Goal: Task Accomplishment & Management: Manage account settings

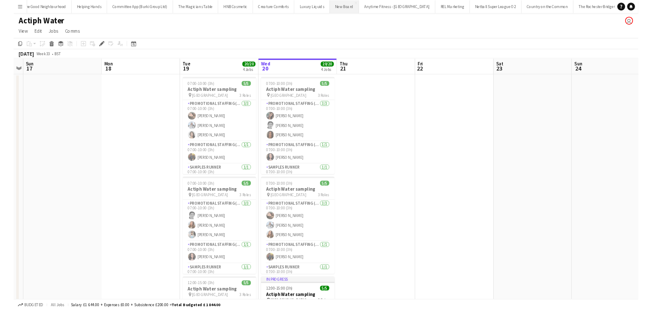
scroll to position [0, 292]
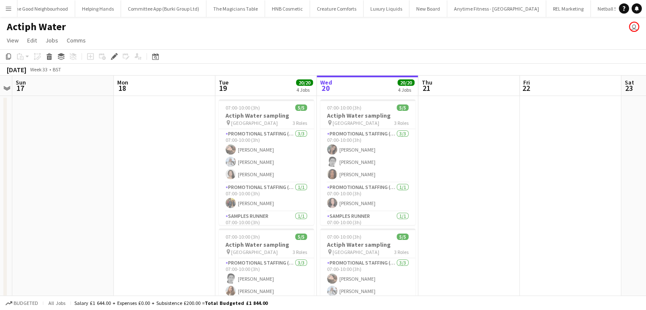
click at [9, 9] on app-icon "Menu" at bounding box center [8, 8] width 7 height 7
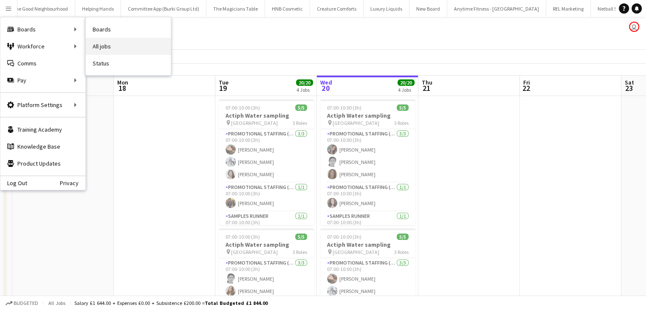
click at [114, 45] on link "All jobs" at bounding box center [128, 46] width 85 height 17
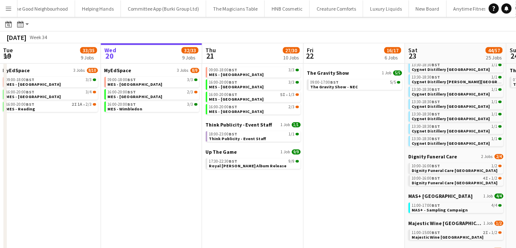
scroll to position [0, 203]
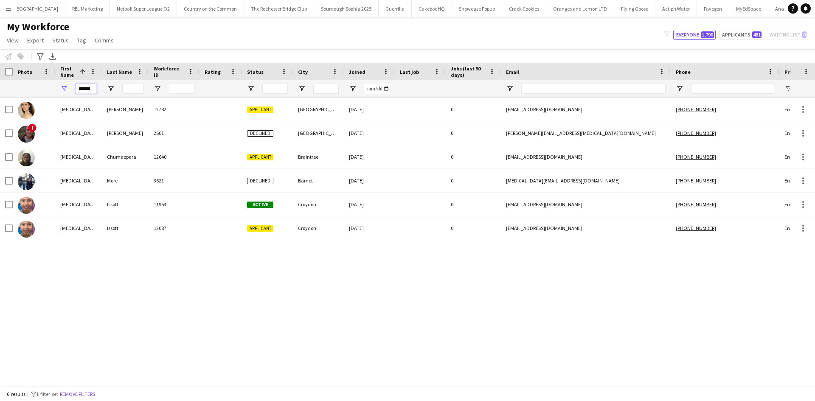
click at [87, 85] on input "******" at bounding box center [86, 89] width 21 height 10
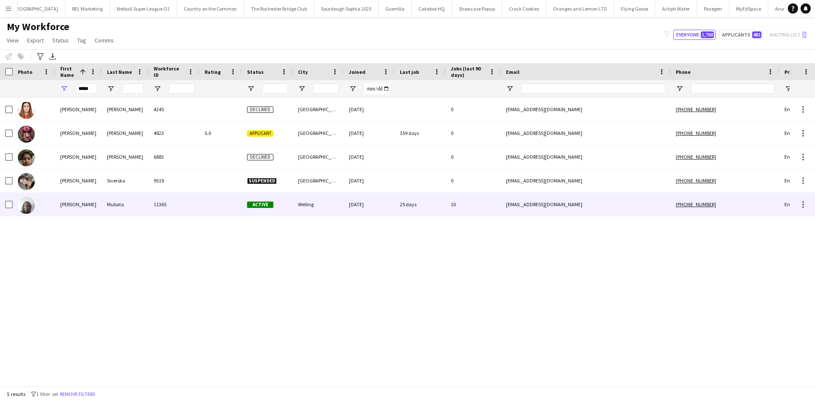
click at [203, 210] on div at bounding box center [221, 204] width 42 height 23
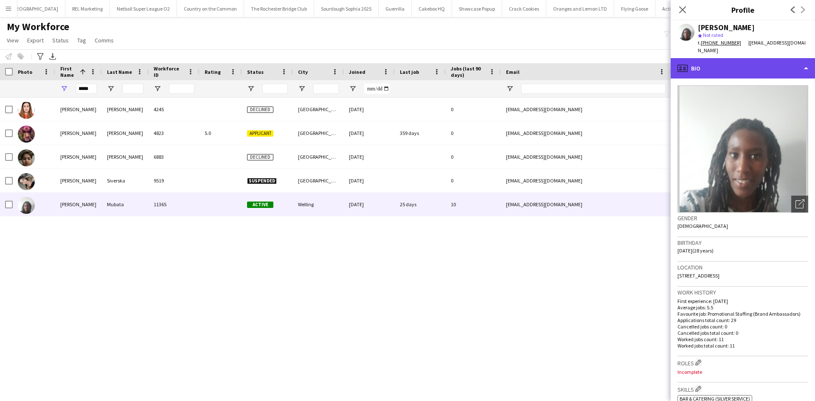
click at [724, 58] on div "profile Bio" at bounding box center [743, 68] width 144 height 20
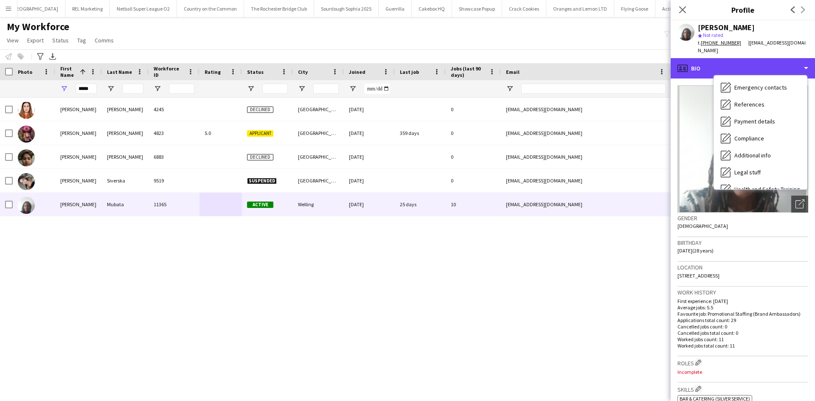
scroll to position [114, 0]
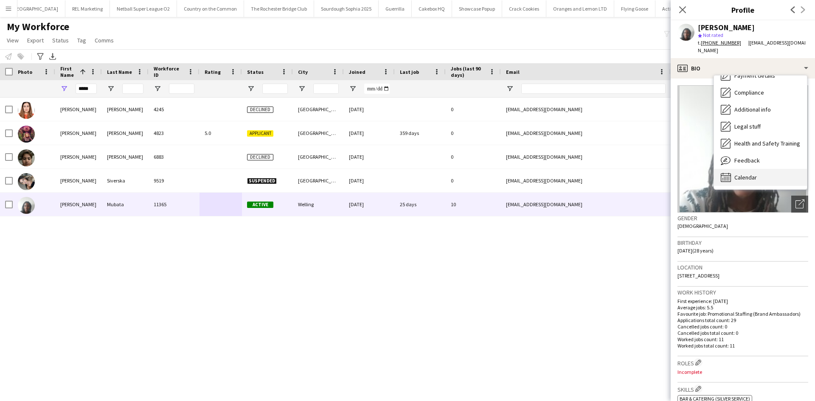
click at [772, 169] on div "Calendar Calendar" at bounding box center [760, 177] width 93 height 17
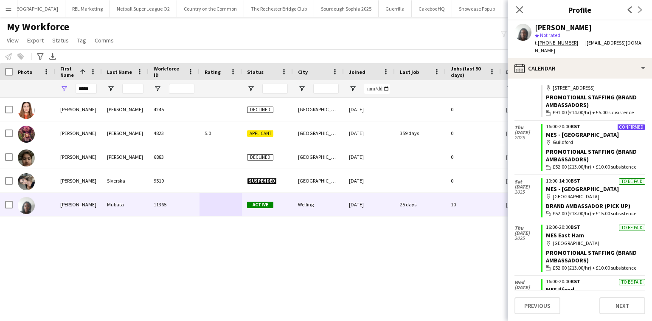
scroll to position [42, 0]
drag, startPoint x: 99, startPoint y: 87, endPoint x: 84, endPoint y: 89, distance: 15.0
click at [95, 88] on div "*****" at bounding box center [78, 88] width 47 height 17
click at [84, 89] on input "*****" at bounding box center [86, 89] width 21 height 10
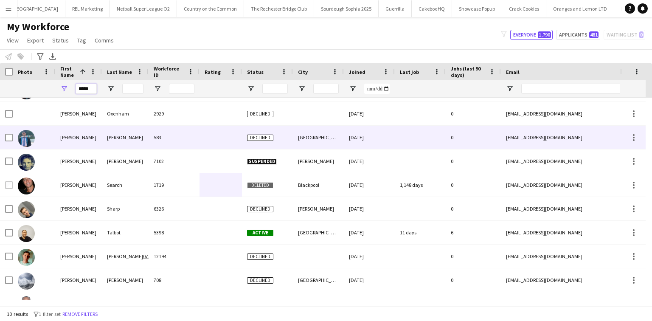
scroll to position [36, 0]
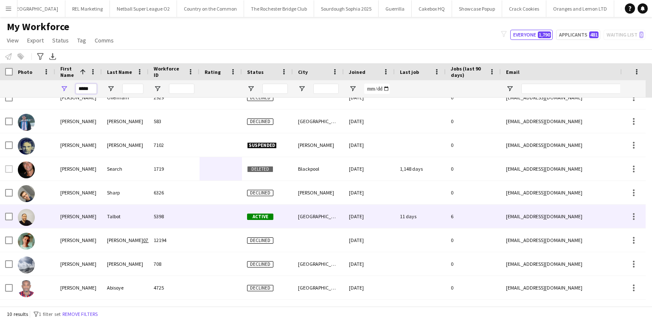
type input "*****"
click at [114, 217] on div "Talbot" at bounding box center [125, 216] width 47 height 23
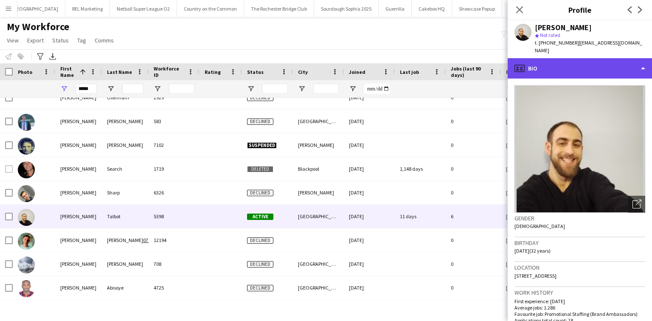
click at [547, 58] on div "profile Bio" at bounding box center [580, 68] width 144 height 20
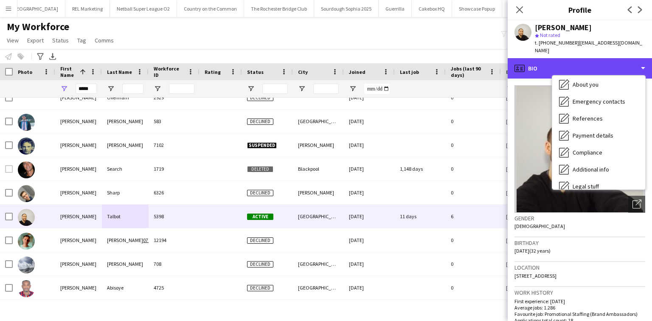
scroll to position [114, 0]
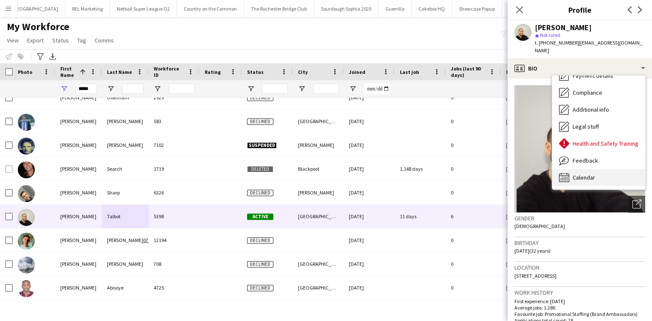
click at [590, 174] on span "Calendar" at bounding box center [584, 178] width 23 height 8
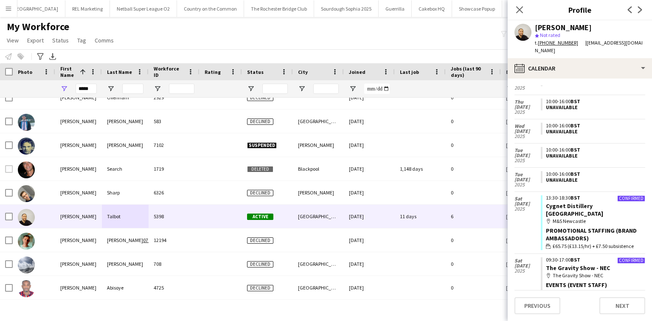
scroll to position [452, 0]
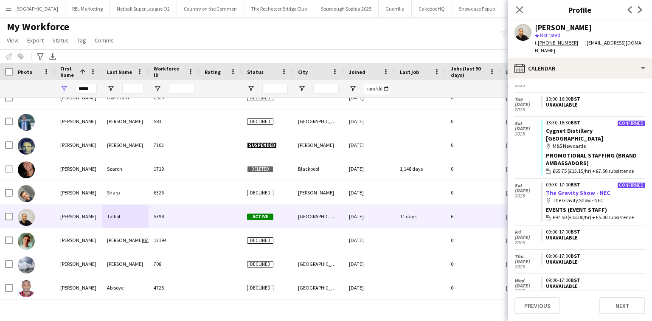
click at [578, 189] on link "The Gravity Show - NEC" at bounding box center [578, 193] width 64 height 8
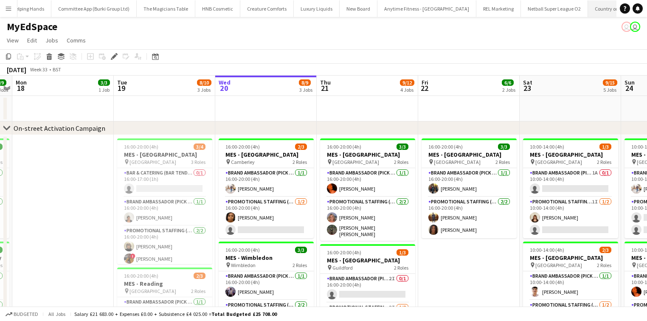
scroll to position [0, 292]
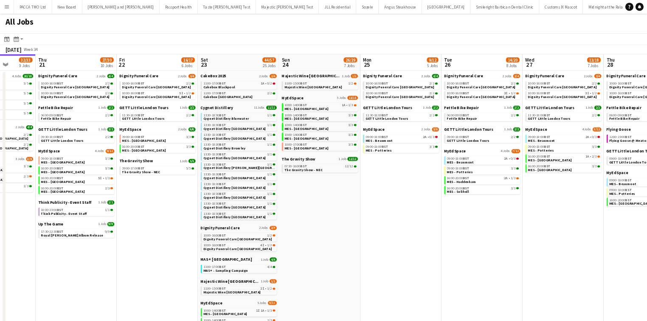
scroll to position [0, 362]
click at [378, 149] on span "MES - [GEOGRAPHIC_DATA]" at bounding box center [382, 149] width 55 height 6
click at [279, 105] on span "BST" at bounding box center [278, 104] width 8 height 6
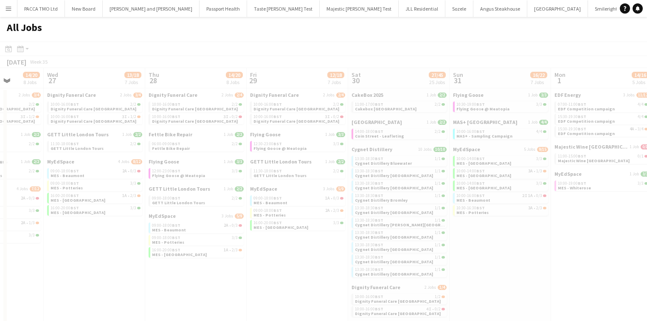
scroll to position [0, 261]
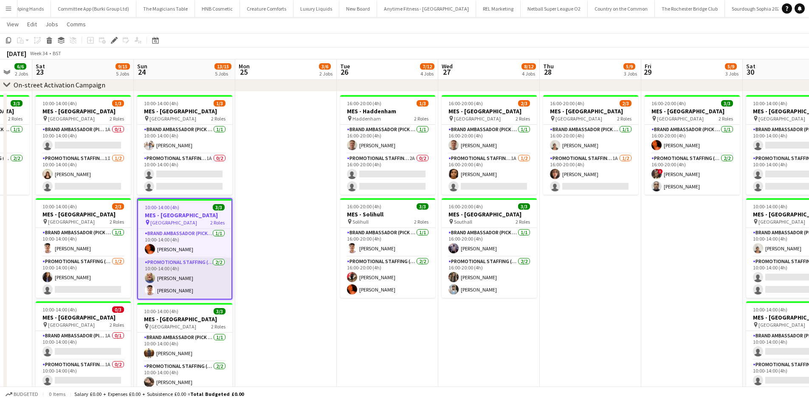
scroll to position [0, 298]
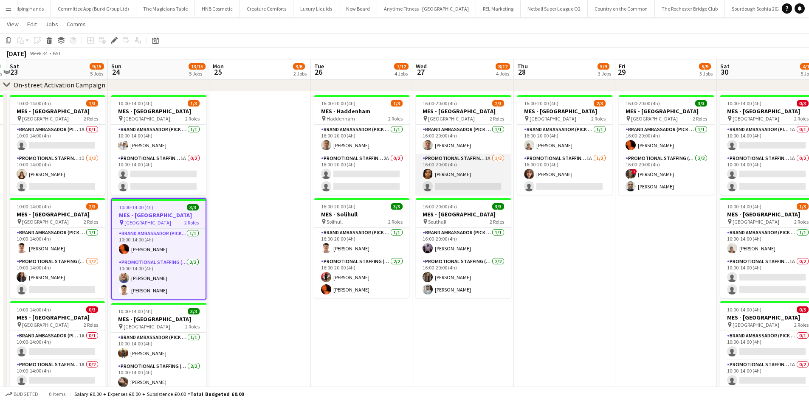
click at [490, 176] on app-card-role "Promotional Staffing (Brand Ambassadors) 1A 1/2 16:00-20:00 (4h) Rania Wadea si…" at bounding box center [463, 174] width 95 height 41
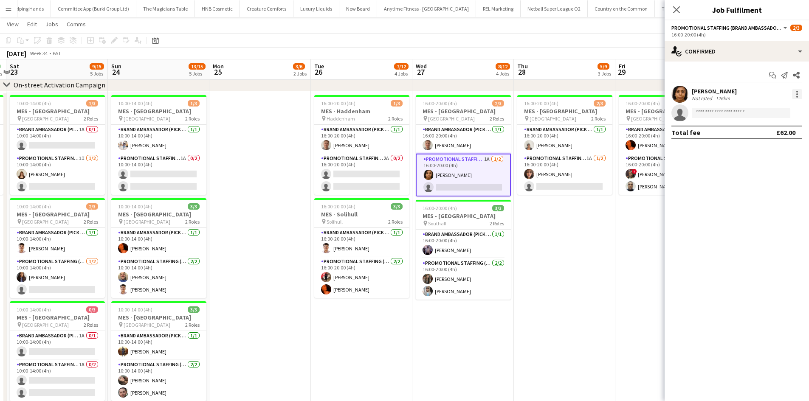
click at [797, 95] on div at bounding box center [797, 94] width 2 height 2
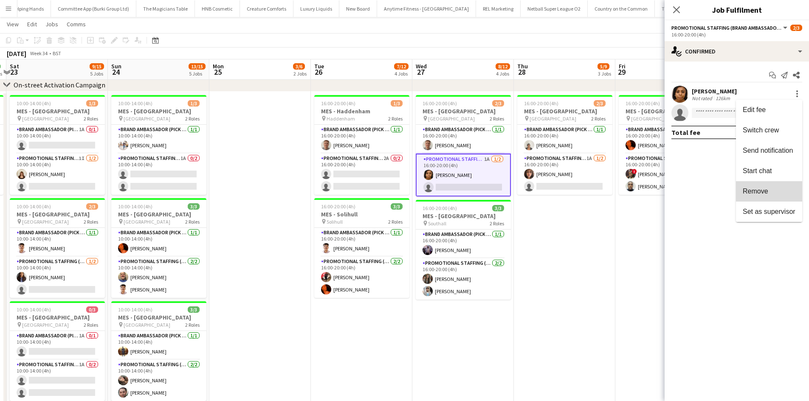
click at [786, 190] on span "Remove" at bounding box center [769, 192] width 53 height 8
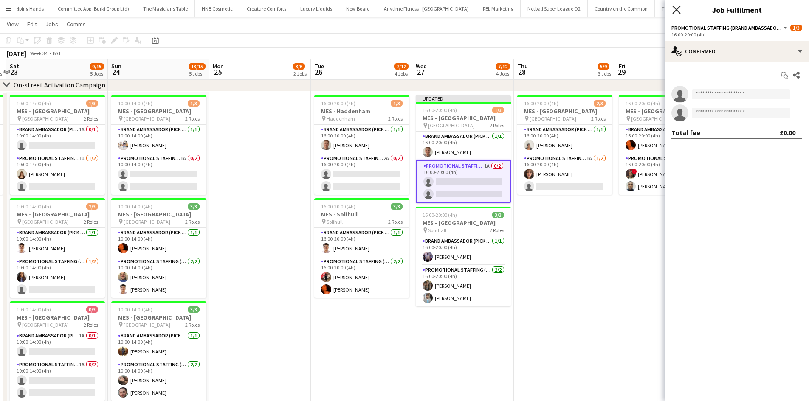
click at [674, 6] on icon at bounding box center [676, 10] width 8 height 8
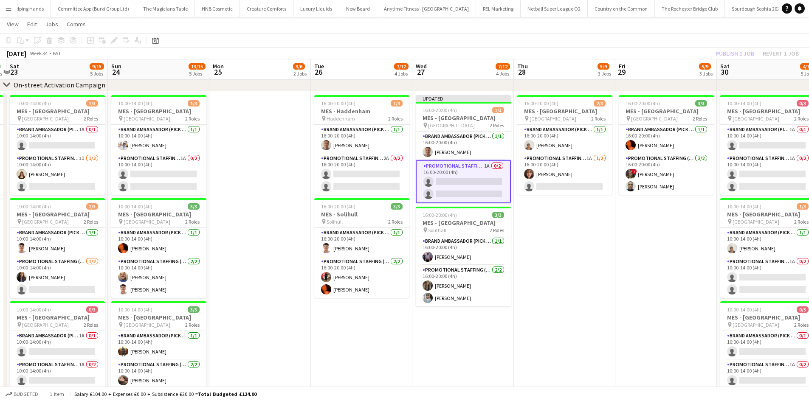
click at [727, 52] on div "Publish 1 job Revert 1 job" at bounding box center [757, 53] width 104 height 11
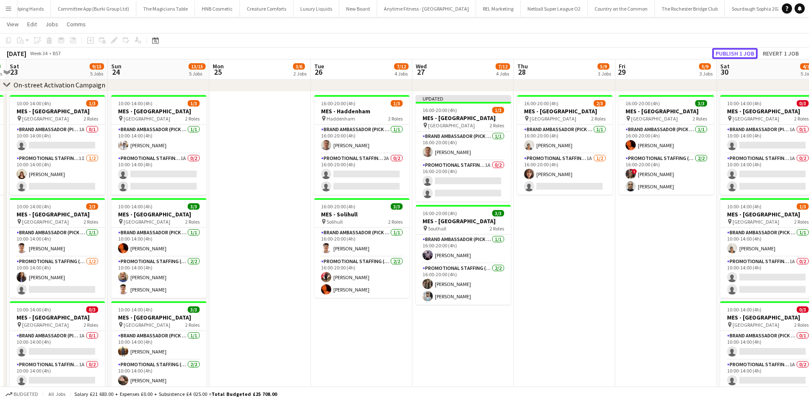
click at [727, 52] on button "Publish 1 job" at bounding box center [734, 53] width 45 height 11
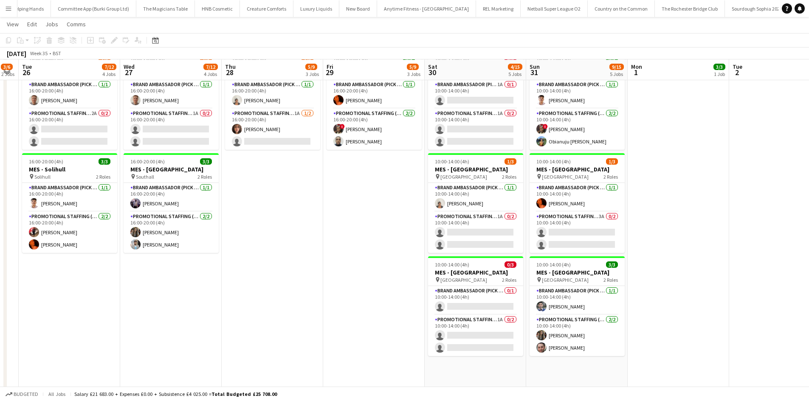
scroll to position [88, 0]
click at [570, 241] on app-card-role "Promotional Staffing (Brand Ambassadors) 3A 0/2 10:00-14:00 (4h) single-neutral…" at bounding box center [577, 231] width 95 height 41
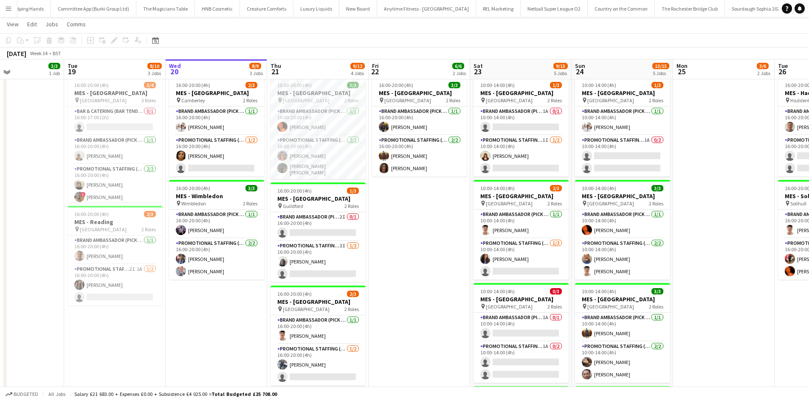
scroll to position [60, 0]
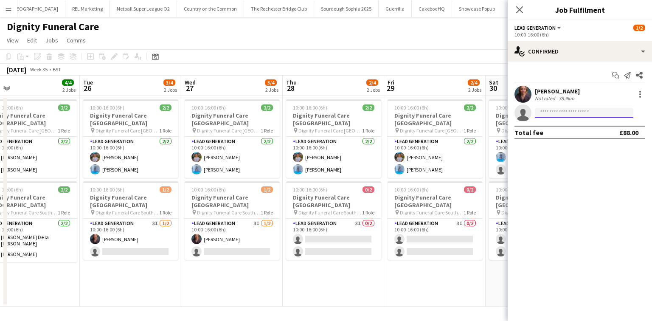
scroll to position [0, 326]
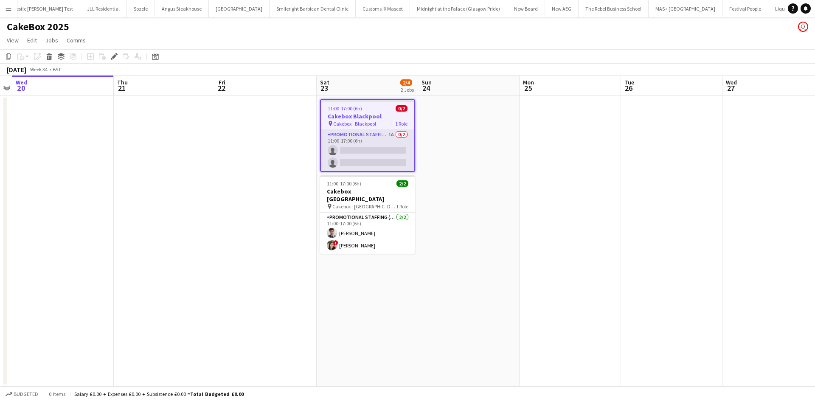
click at [364, 144] on app-card-role "Promotional Staffing (Brand Ambassadors) 1A 0/2 11:00-17:00 (6h) single-neutral…" at bounding box center [367, 150] width 93 height 41
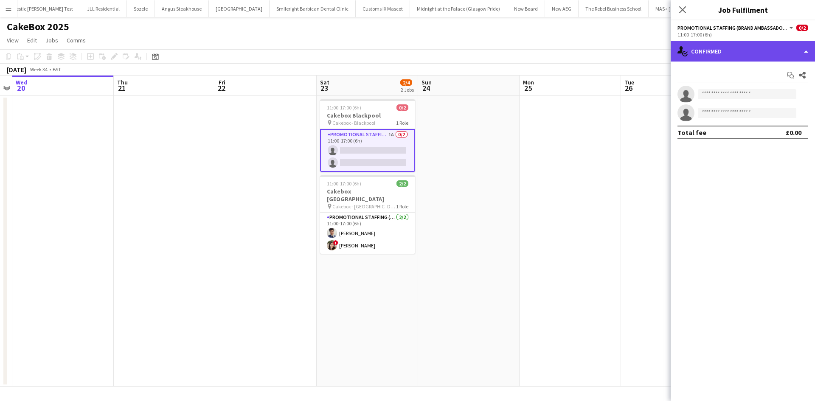
click at [688, 58] on div "single-neutral-actions-check-2 Confirmed" at bounding box center [743, 51] width 144 height 20
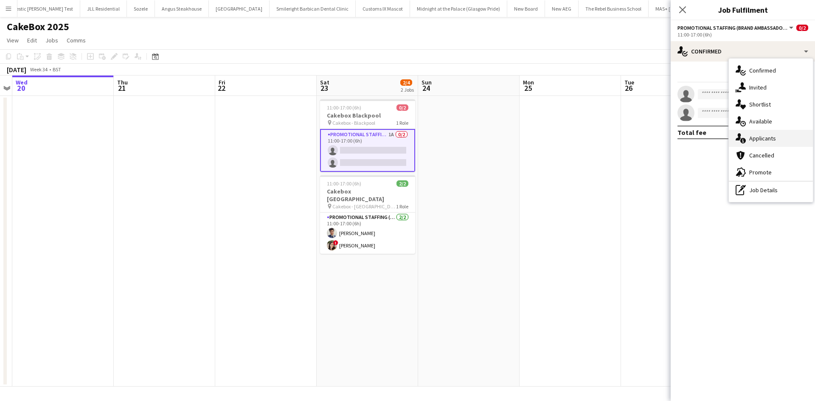
click at [746, 133] on div "single-neutral-actions-information Applicants" at bounding box center [771, 138] width 84 height 17
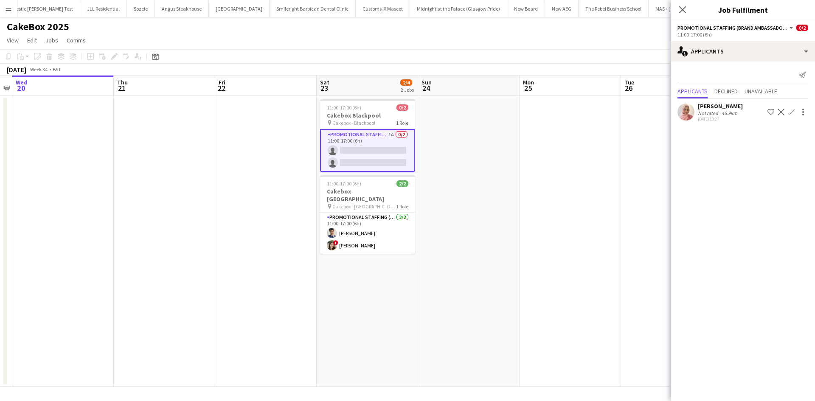
click at [688, 113] on app-user-avatar at bounding box center [686, 112] width 17 height 17
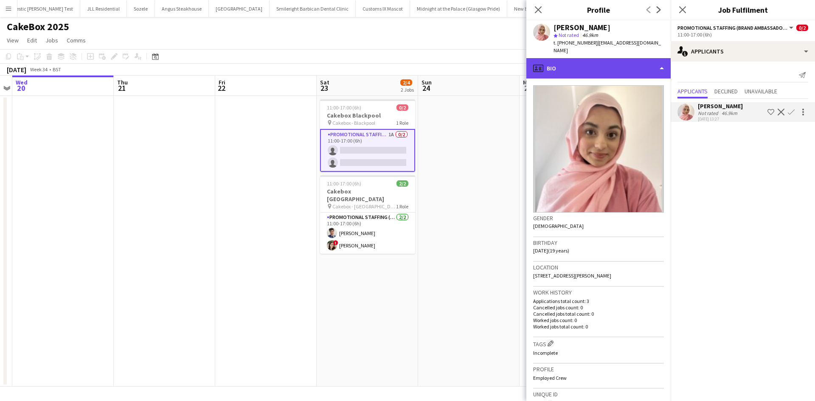
click at [601, 63] on div "profile Bio" at bounding box center [599, 68] width 144 height 20
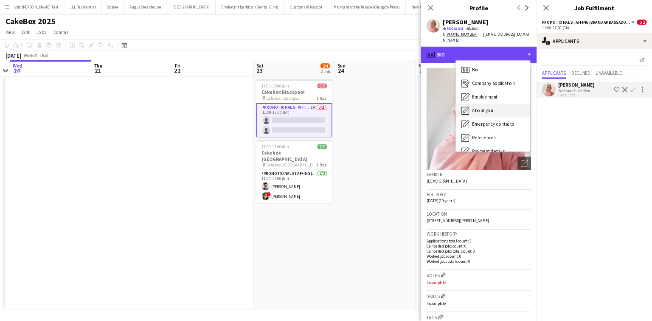
scroll to position [114, 0]
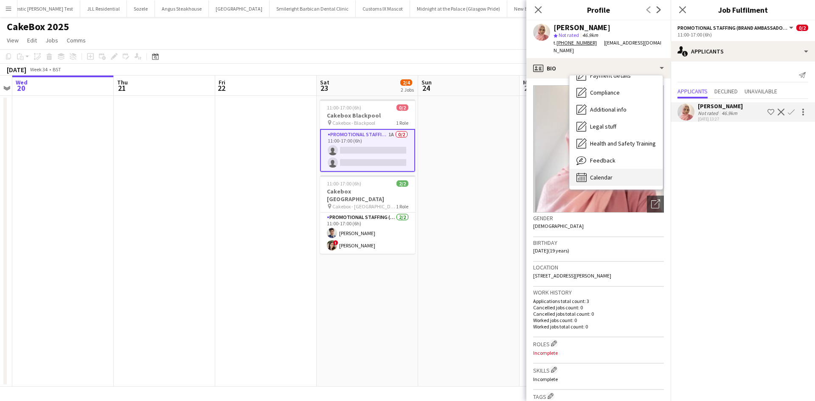
click at [620, 169] on div "Calendar Calendar" at bounding box center [616, 177] width 93 height 17
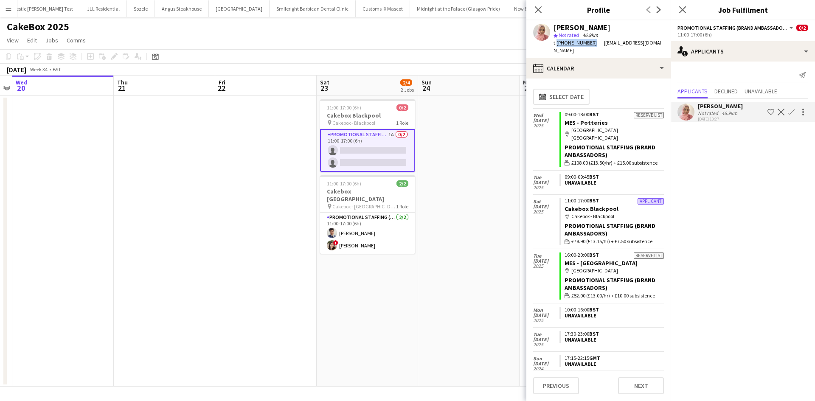
drag, startPoint x: 555, startPoint y: 43, endPoint x: 594, endPoint y: 45, distance: 39.1
click at [594, 45] on div "t. [PHONE_NUMBER]" at bounding box center [579, 43] width 51 height 8
click at [538, 45] on div "[PERSON_NAME] star Not rated 46.9km t. [PHONE_NUMBER] | [EMAIL_ADDRESS][DOMAIN_…" at bounding box center [599, 39] width 144 height 38
drag, startPoint x: 556, startPoint y: 43, endPoint x: 590, endPoint y: 46, distance: 34.1
click at [590, 46] on div "t. [PHONE_NUMBER]" at bounding box center [579, 43] width 51 height 8
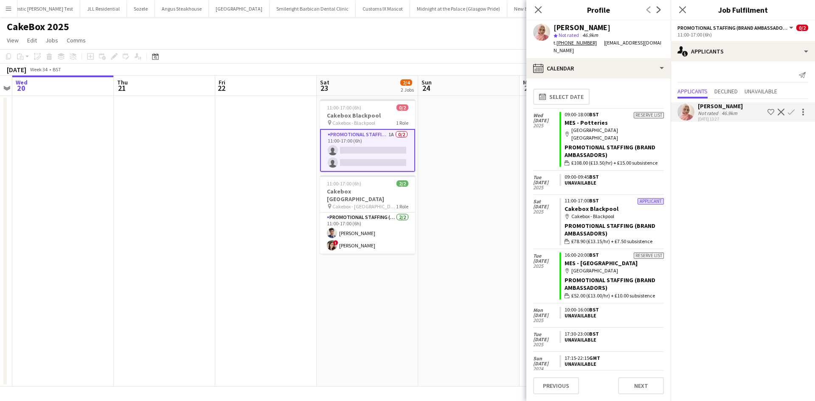
copy div "[PHONE_NUMBER]"
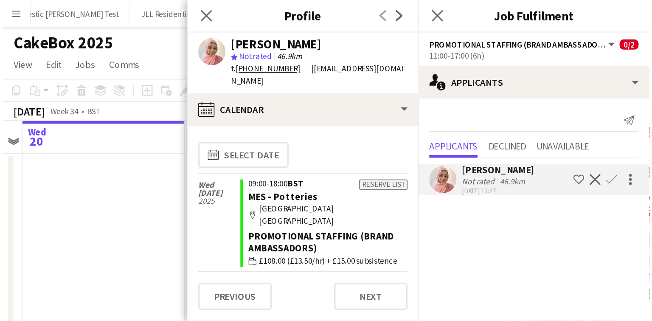
scroll to position [0, 292]
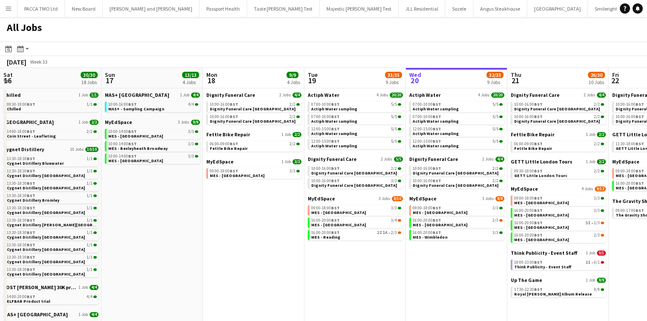
scroll to position [0, 175]
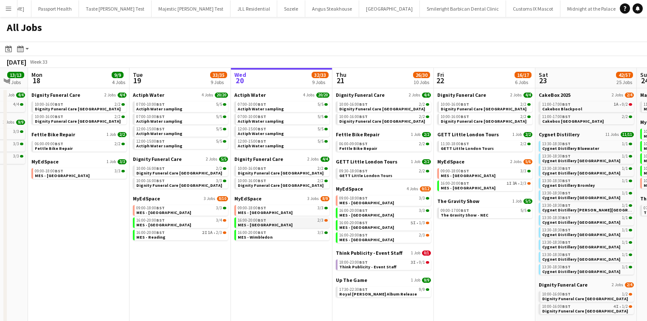
click at [302, 225] on link "16:00-20:00 BST 2/3 MES - Camberley" at bounding box center [283, 222] width 90 height 10
click at [369, 219] on app-calendar-brief-board "MyEdSpace 4 Jobs 9/12 09:00-18:00 BST 3/3 MES - Northfield 16:00-20:00 BST 3/3 …" at bounding box center [383, 214] width 95 height 57
click at [367, 216] on link "16:00-20:00 BST 3/3 MES - Coventry" at bounding box center [384, 213] width 90 height 10
click at [5, 4] on button "Menu" at bounding box center [8, 8] width 17 height 17
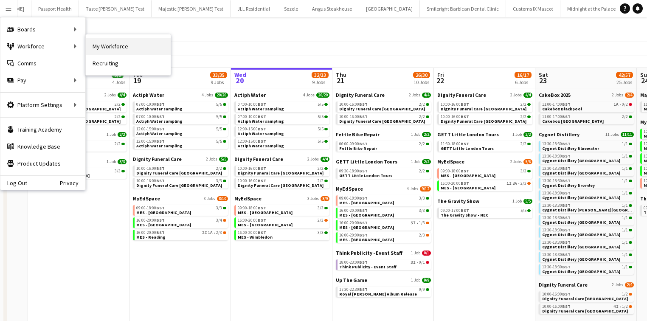
click at [99, 48] on link "My Workforce" at bounding box center [128, 46] width 85 height 17
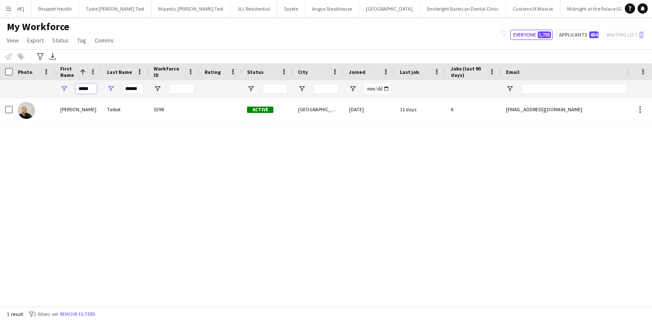
drag, startPoint x: 88, startPoint y: 88, endPoint x: 116, endPoint y: 88, distance: 28.0
click at [89, 88] on input "*****" at bounding box center [86, 89] width 21 height 10
click at [124, 88] on input "******" at bounding box center [132, 89] width 21 height 10
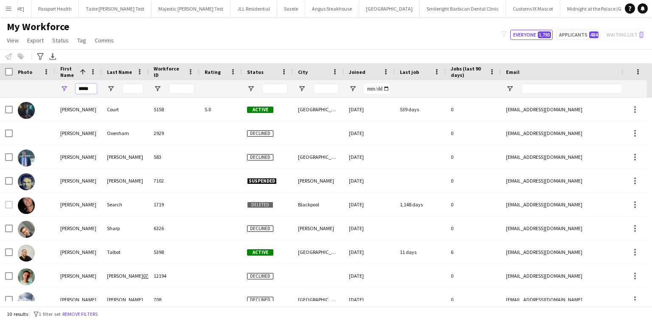
click at [85, 84] on input "*****" at bounding box center [86, 89] width 21 height 10
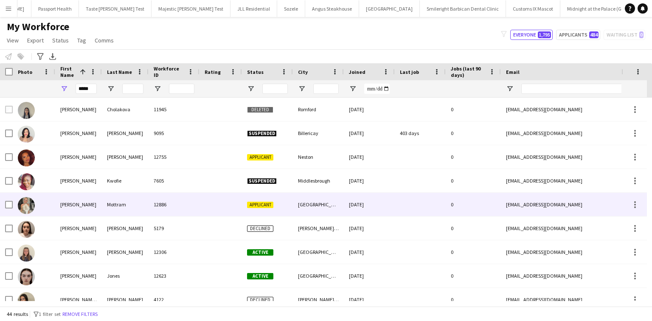
click at [90, 204] on div "Eliza" at bounding box center [78, 204] width 47 height 23
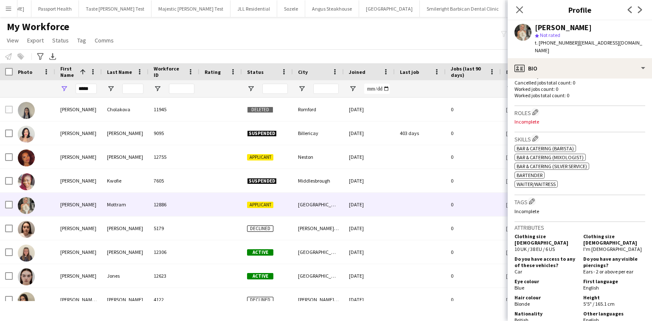
scroll to position [232, 0]
click at [518, 8] on icon at bounding box center [520, 10] width 8 height 8
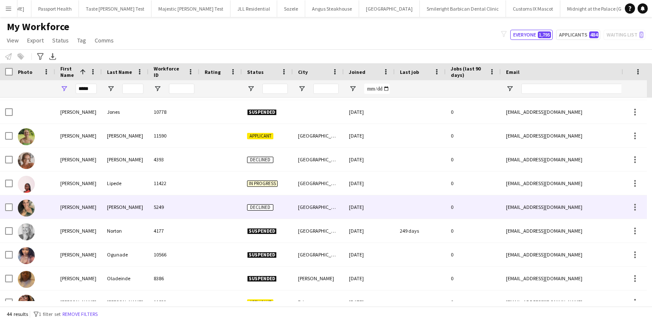
scroll to position [404, 0]
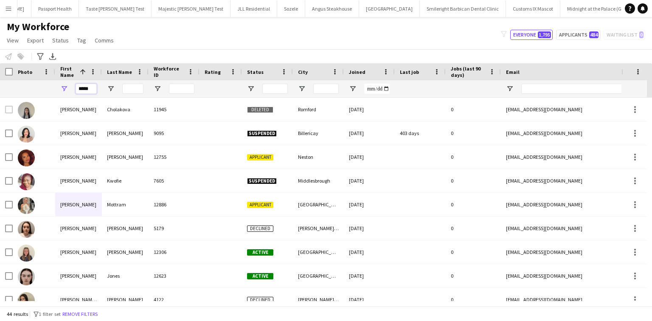
click at [80, 90] on input "*****" at bounding box center [86, 89] width 21 height 10
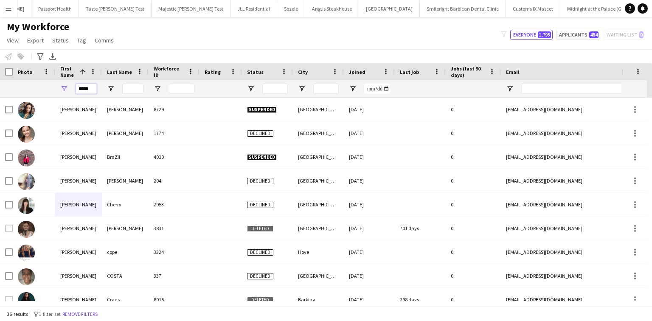
type input "*****"
click at [136, 86] on input "Last Name Filter Input" at bounding box center [132, 89] width 21 height 10
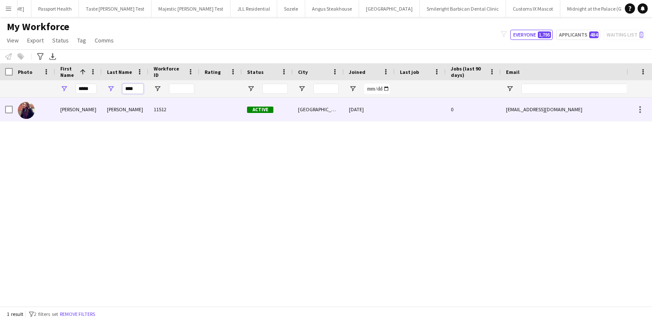
type input "****"
click at [135, 103] on div "Morley" at bounding box center [125, 109] width 47 height 23
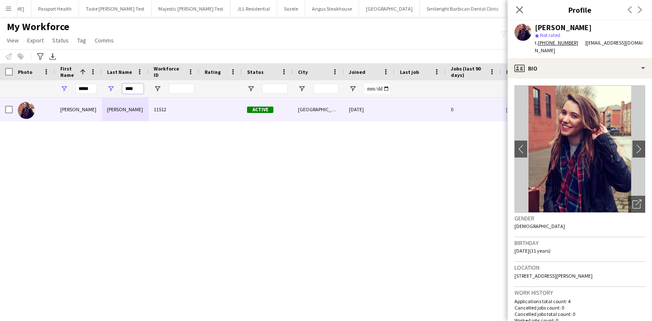
click at [132, 91] on input "****" at bounding box center [132, 89] width 21 height 10
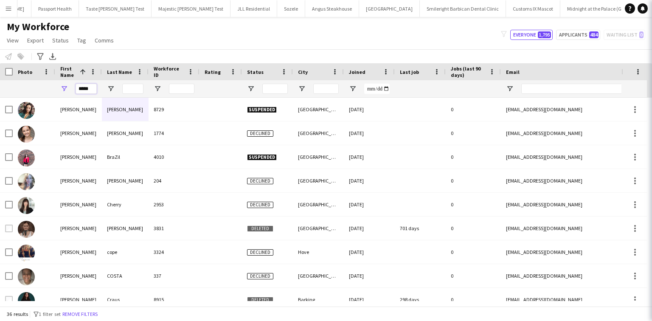
click at [93, 87] on input "*****" at bounding box center [86, 89] width 21 height 10
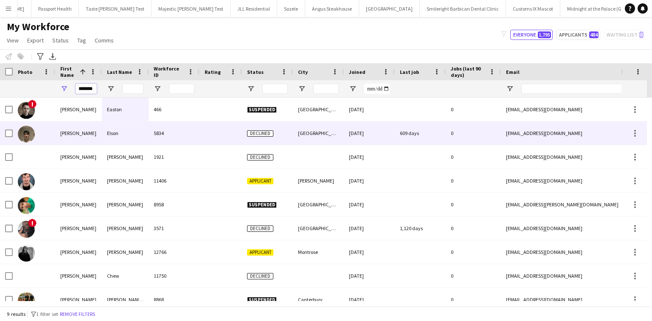
scroll to position [10, 0]
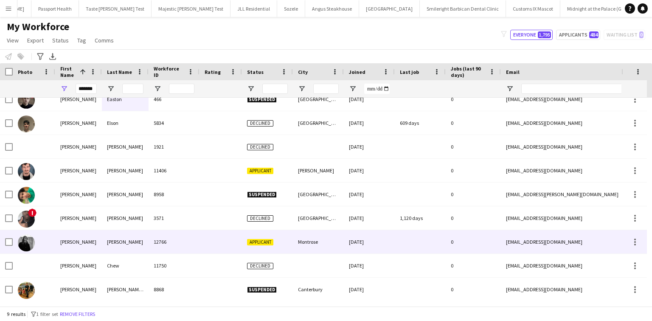
click at [126, 235] on div "Bruce" at bounding box center [125, 241] width 47 height 23
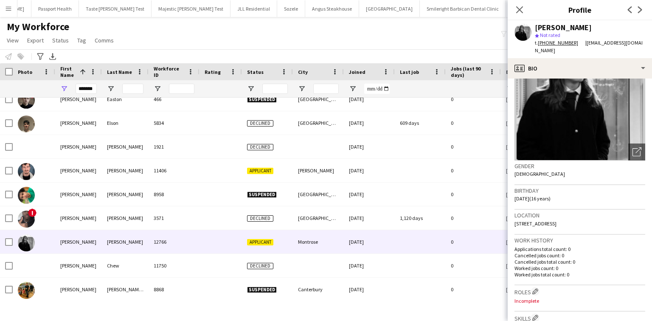
scroll to position [52, 0]
click at [92, 87] on input "*******" at bounding box center [86, 89] width 21 height 10
type input "*"
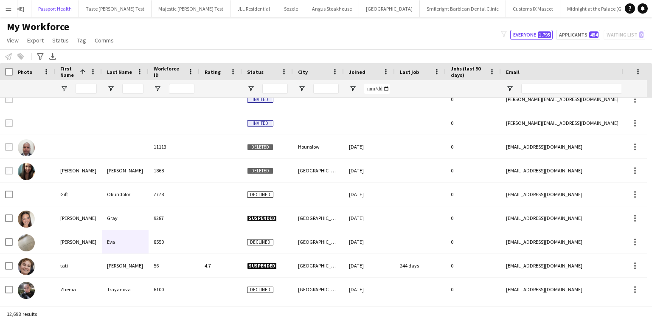
drag, startPoint x: 25, startPoint y: 12, endPoint x: 11, endPoint y: 12, distance: 14.4
click at [31, 12] on button "Passport Health Close" at bounding box center [55, 8] width 48 height 17
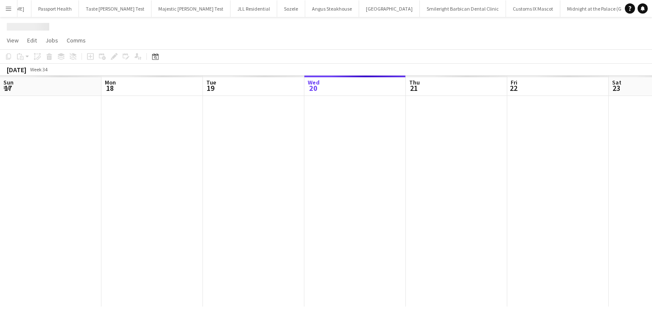
click at [11, 12] on button "Menu" at bounding box center [8, 8] width 17 height 17
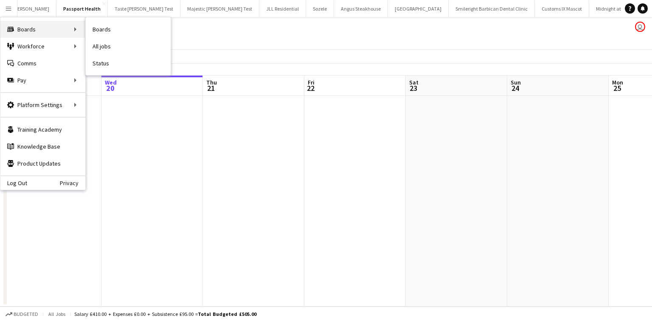
scroll to position [0, 143]
click at [93, 43] on link "All jobs" at bounding box center [128, 46] width 85 height 17
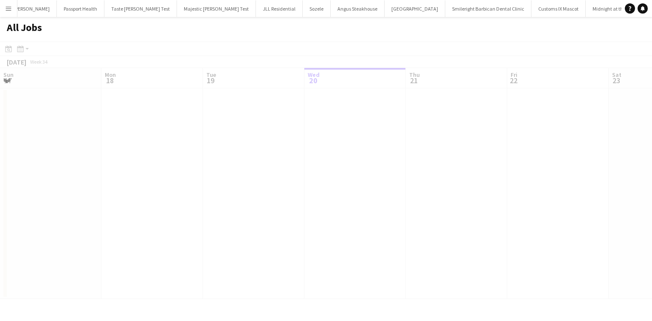
scroll to position [0, 203]
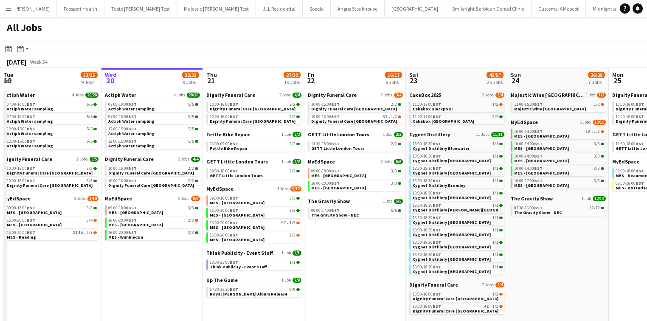
click at [10, 13] on button "Menu" at bounding box center [8, 8] width 17 height 17
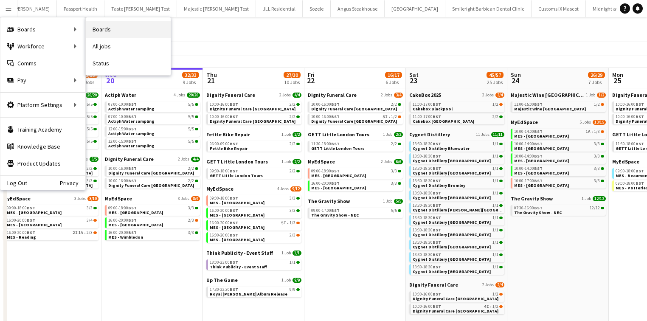
click at [112, 27] on link "Boards" at bounding box center [128, 29] width 85 height 17
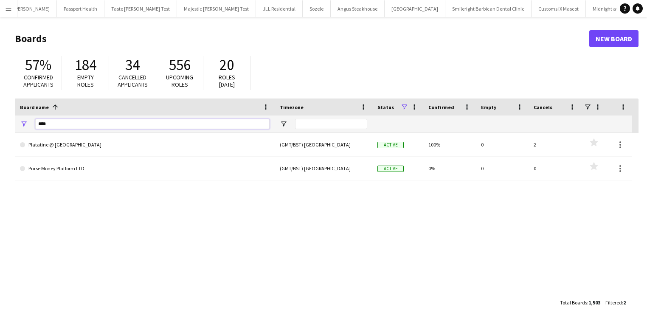
click at [68, 124] on input "****" at bounding box center [152, 124] width 234 height 10
type input "*******"
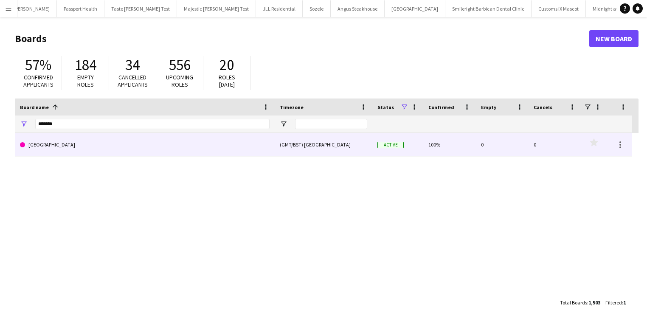
click at [62, 139] on link "[GEOGRAPHIC_DATA]" at bounding box center [145, 145] width 250 height 24
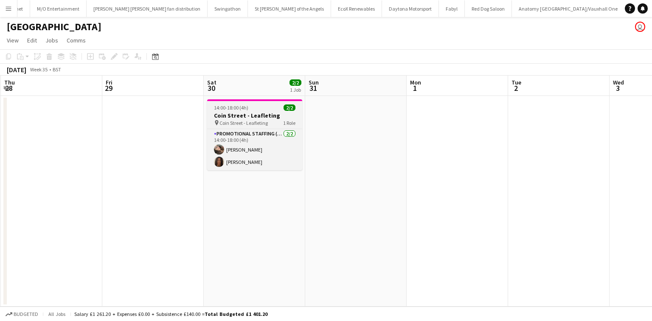
scroll to position [0, 203]
click at [245, 109] on span "14:00-18:00 (4h)" at bounding box center [231, 107] width 34 height 6
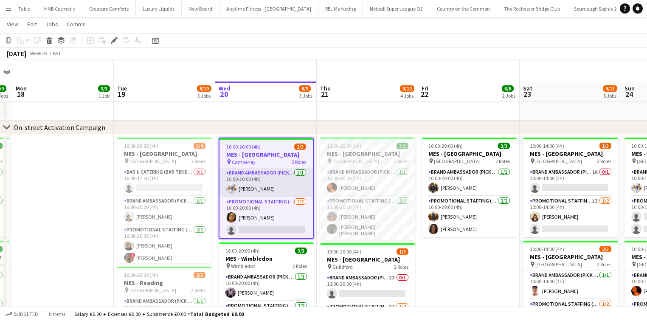
scroll to position [68, 0]
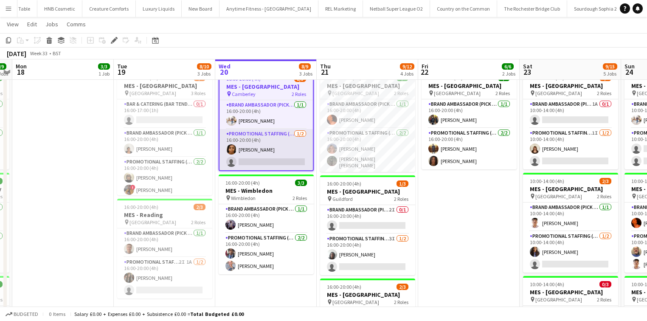
click at [297, 147] on app-card-role "Promotional Staffing (Brand Ambassadors) 1/2 16:00-20:00 (4h) Rania Wadea singl…" at bounding box center [266, 149] width 93 height 41
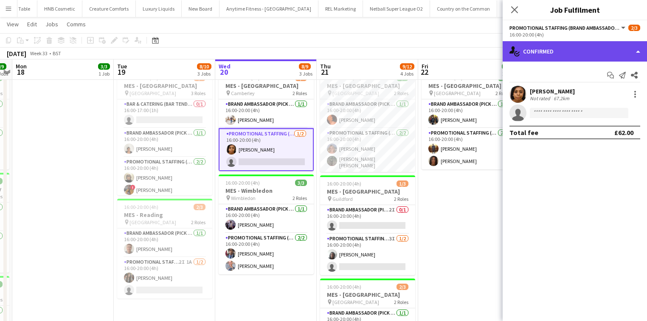
click at [528, 48] on div "single-neutral-actions-check-2 Confirmed" at bounding box center [575, 51] width 144 height 20
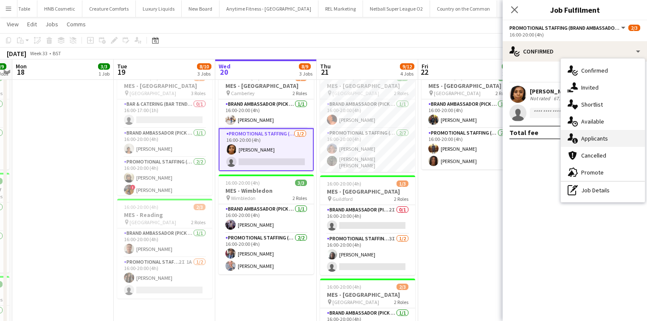
click at [591, 137] on div "single-neutral-actions-information Applicants" at bounding box center [603, 138] width 84 height 17
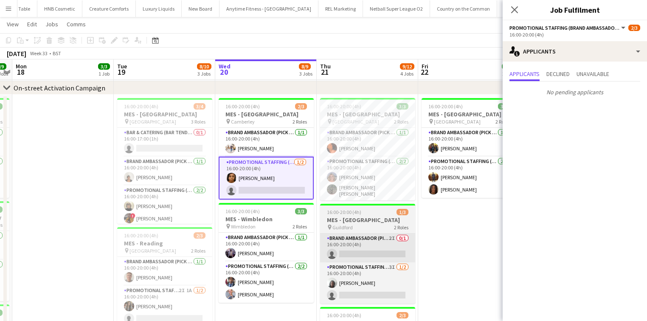
scroll to position [39, 0]
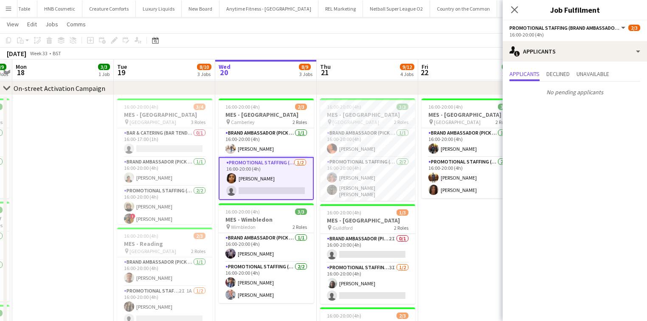
click at [9, 6] on app-icon "Menu" at bounding box center [8, 8] width 7 height 7
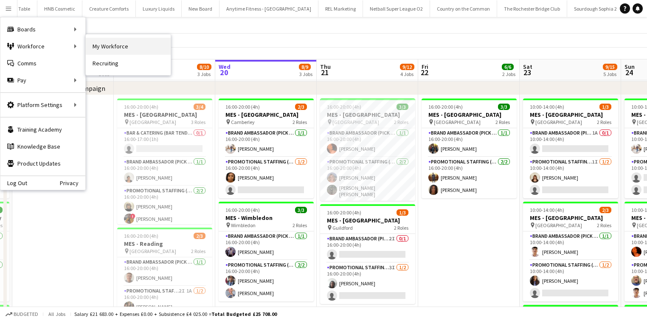
click at [98, 42] on link "My Workforce" at bounding box center [128, 46] width 85 height 17
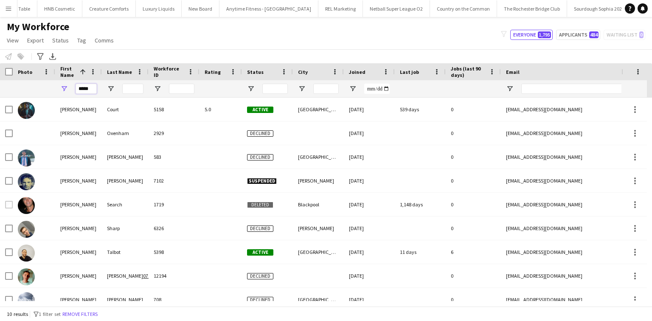
click at [78, 88] on input "*****" at bounding box center [86, 89] width 21 height 10
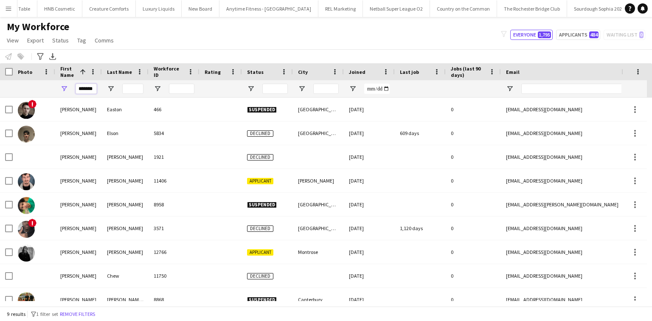
type input "*******"
click at [132, 85] on input "Last Name Filter Input" at bounding box center [132, 89] width 21 height 10
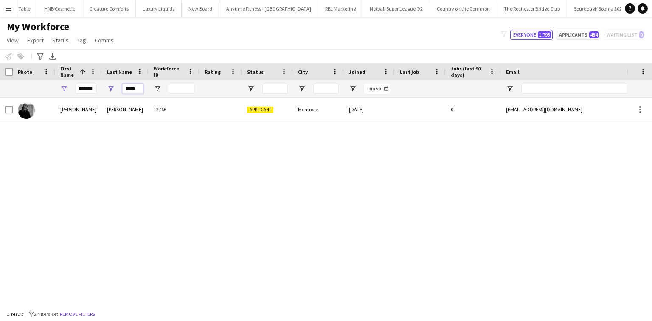
type input "*****"
click at [130, 100] on div "Bruce" at bounding box center [125, 109] width 47 height 23
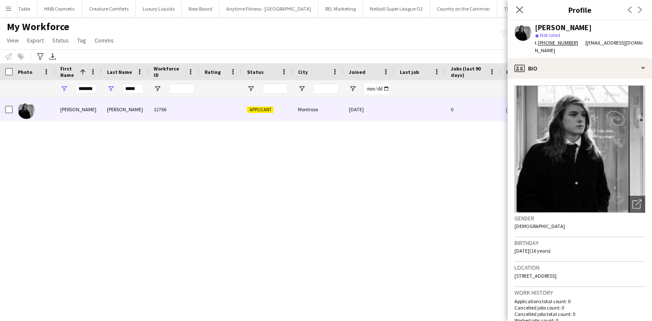
click at [97, 88] on div "*******" at bounding box center [78, 88] width 47 height 17
click at [83, 90] on input "*******" at bounding box center [86, 89] width 21 height 10
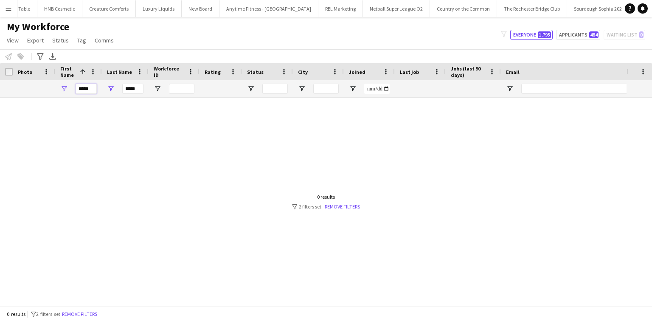
type input "*****"
click at [126, 88] on input "*****" at bounding box center [132, 89] width 21 height 10
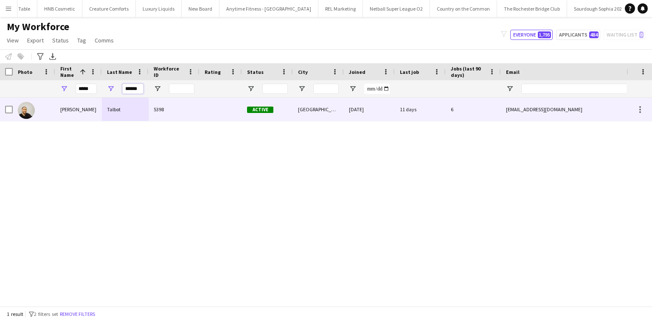
type input "******"
click at [140, 112] on div "Talbot" at bounding box center [125, 109] width 47 height 23
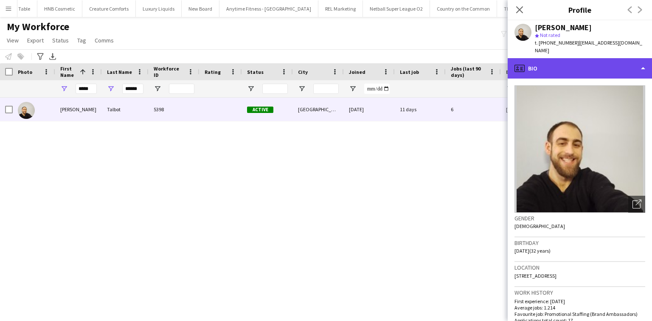
click at [545, 58] on div "profile Bio" at bounding box center [580, 68] width 144 height 20
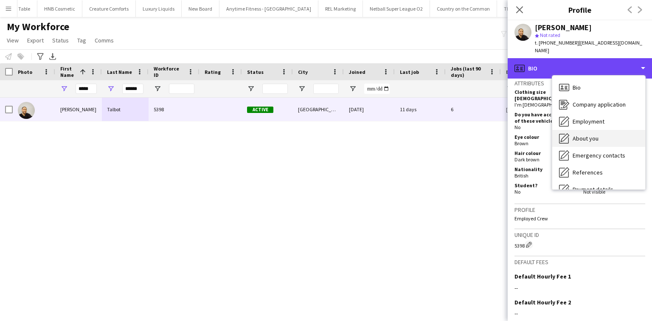
scroll to position [114, 0]
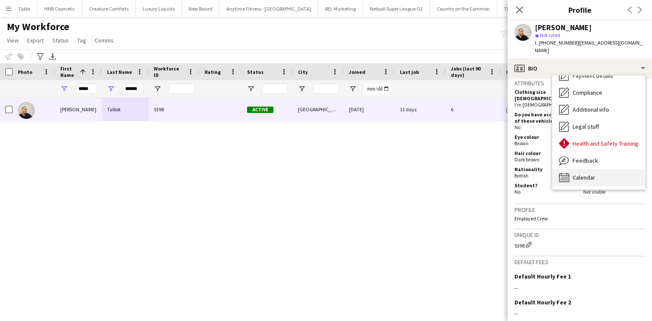
click at [598, 169] on div "Calendar Calendar" at bounding box center [598, 177] width 93 height 17
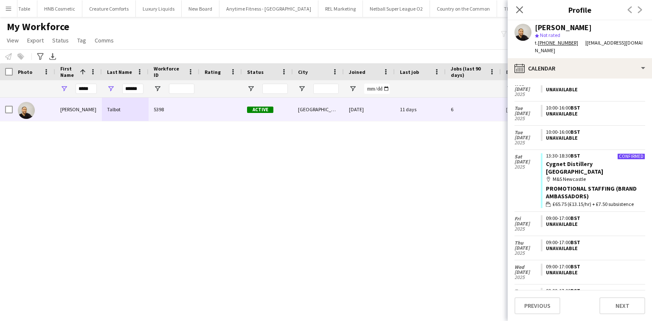
scroll to position [419, 0]
click at [129, 87] on input "******" at bounding box center [132, 89] width 21 height 10
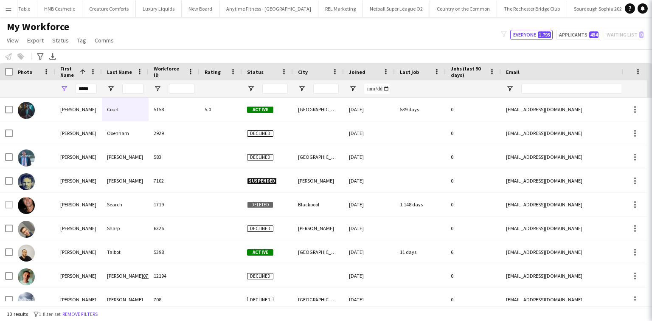
click at [82, 82] on div "*****" at bounding box center [86, 88] width 21 height 17
click at [82, 86] on input "*****" at bounding box center [86, 89] width 21 height 10
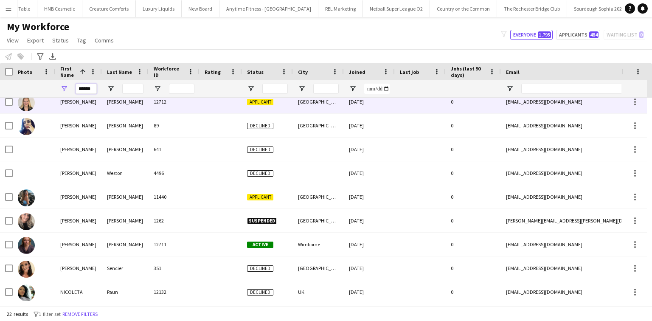
scroll to position [272, 0]
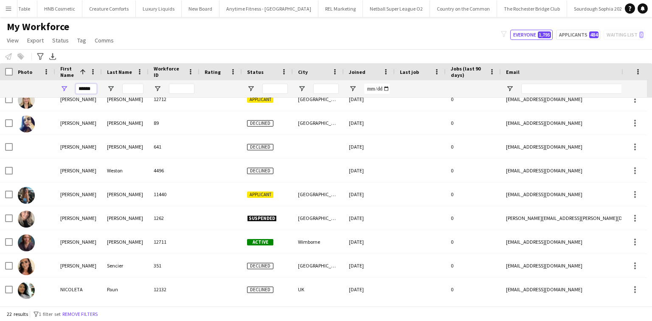
type input "******"
click at [129, 87] on input "Last Name Filter Input" at bounding box center [132, 89] width 21 height 10
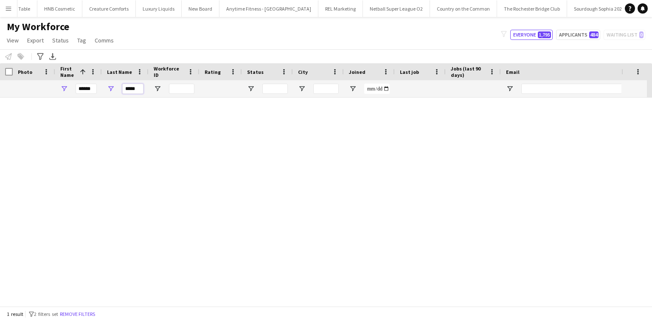
scroll to position [0, 0]
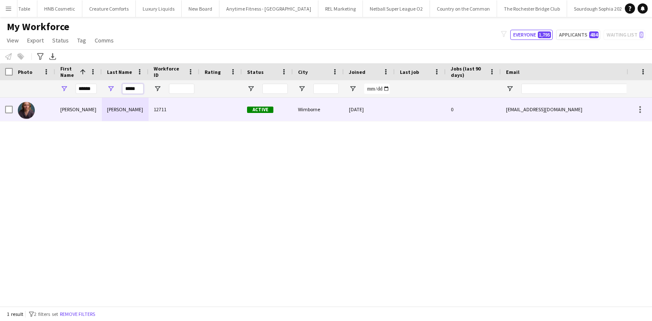
type input "*****"
click at [124, 113] on div "Cuthbert" at bounding box center [125, 109] width 47 height 23
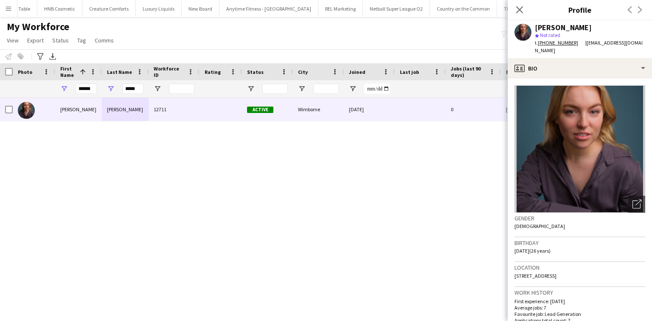
drag, startPoint x: 577, startPoint y: 275, endPoint x: 601, endPoint y: 275, distance: 24.6
click at [601, 275] on div "Location 1 Abbey Gardens, Wimborne, BH21 2EA" at bounding box center [580, 274] width 131 height 25
copy span "BH21 2EA"
click at [85, 88] on input "******" at bounding box center [86, 89] width 21 height 10
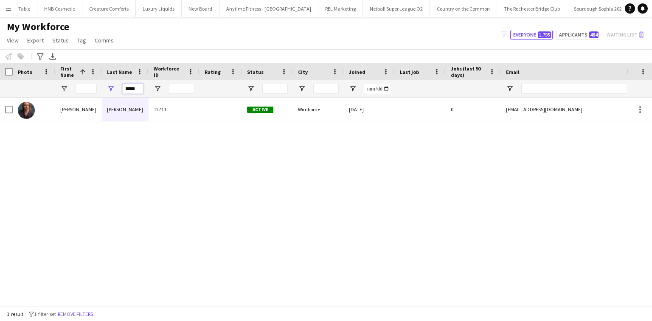
click at [126, 87] on input "*****" at bounding box center [132, 89] width 21 height 10
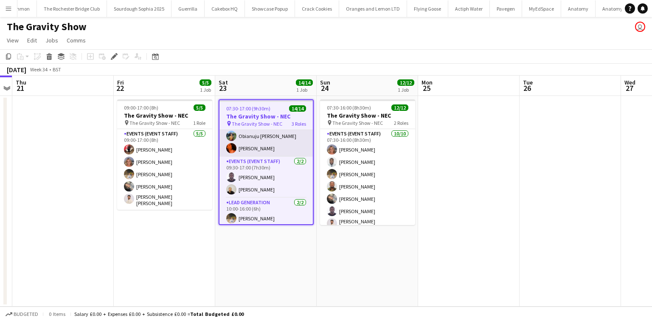
scroll to position [127, 0]
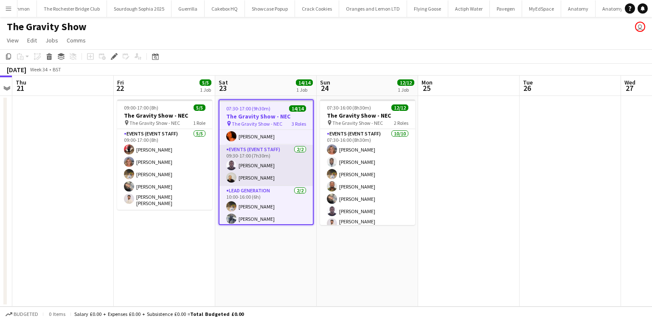
click at [276, 153] on app-card-role "Events (Event Staff) [DATE] 09:30-17:00 (7h30m) [PERSON_NAME] [PERSON_NAME]" at bounding box center [266, 165] width 93 height 41
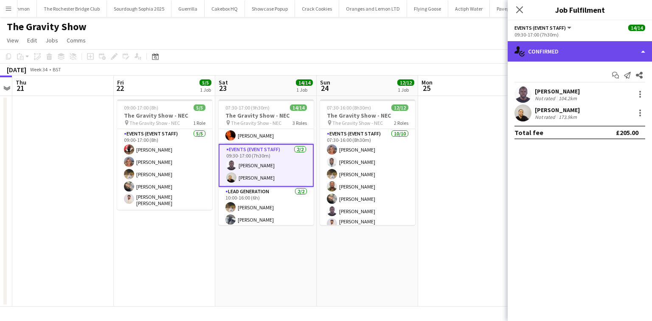
click at [578, 43] on div "single-neutral-actions-check-2 Confirmed" at bounding box center [580, 51] width 144 height 20
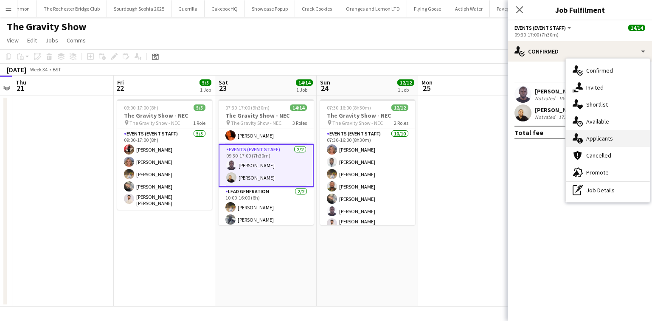
click at [613, 138] on div "single-neutral-actions-information Applicants" at bounding box center [608, 138] width 84 height 17
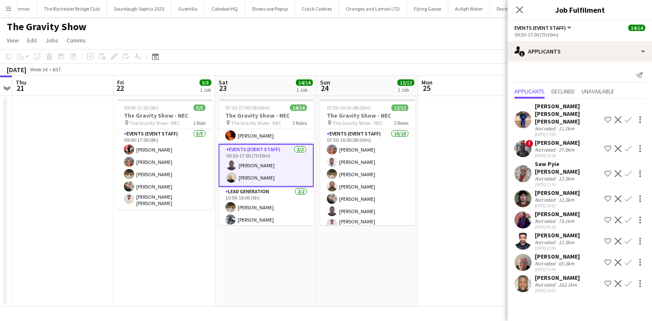
click at [544, 107] on div "Syed Taimoor Shah Shirazi" at bounding box center [568, 113] width 66 height 23
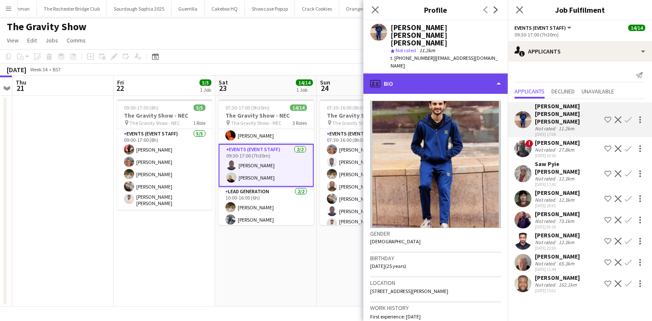
drag, startPoint x: 481, startPoint y: 66, endPoint x: 489, endPoint y: 111, distance: 46.2
click at [479, 73] on div "profile Bio" at bounding box center [436, 83] width 144 height 20
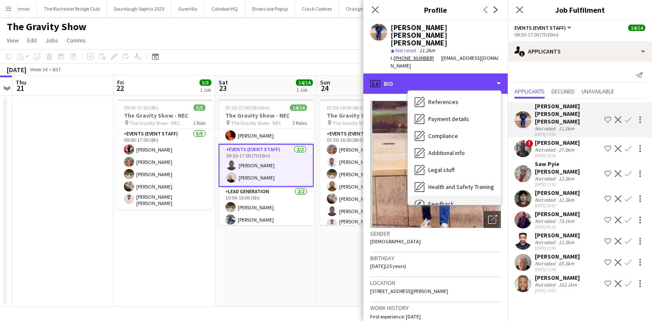
scroll to position [114, 0]
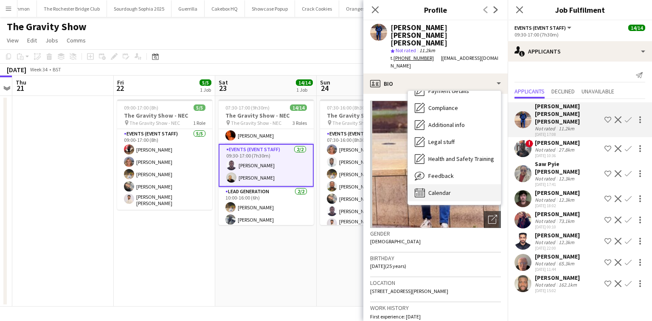
click at [452, 184] on div "Calendar Calendar" at bounding box center [454, 192] width 93 height 17
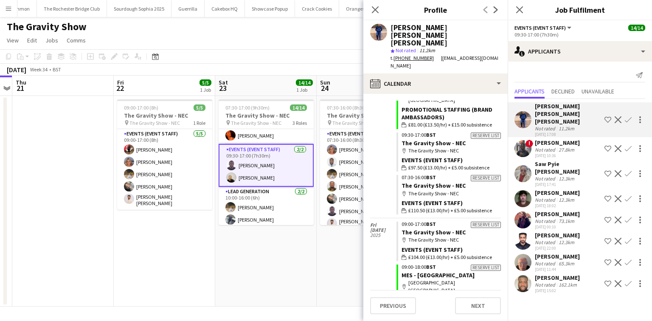
scroll to position [1153, 0]
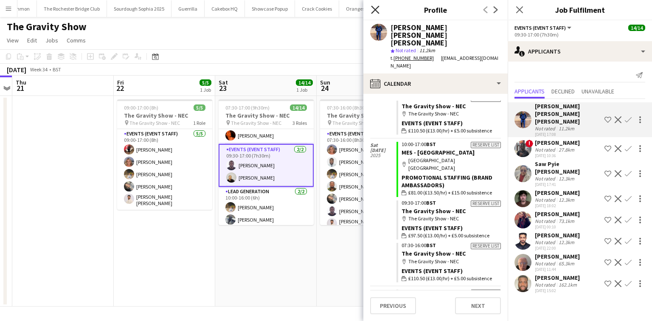
drag, startPoint x: 353, startPoint y: 5, endPoint x: 375, endPoint y: 13, distance: 23.4
click at [375, 13] on body "Menu Boards Boards Boards All jobs Status Workforce Workforce My Workforce Recr…" at bounding box center [326, 160] width 652 height 321
click at [373, 11] on icon "Close pop-in" at bounding box center [375, 10] width 8 height 8
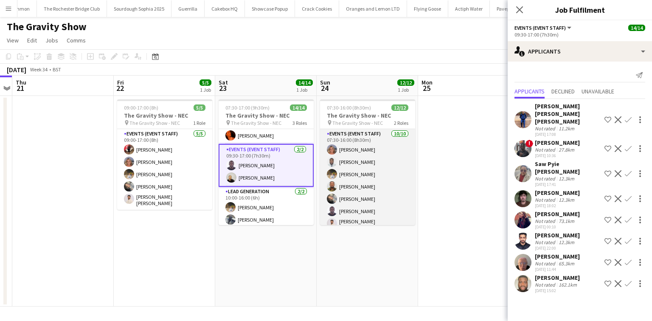
scroll to position [85, 0]
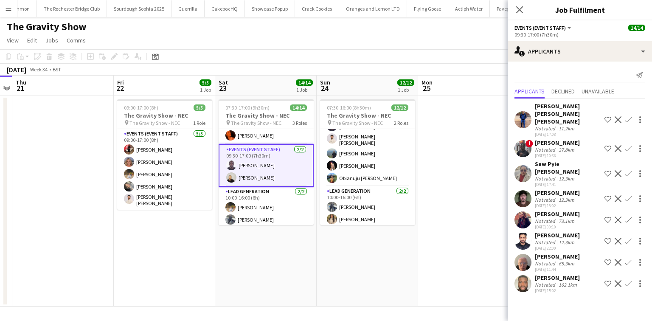
click at [275, 169] on app-card-role "Events (Event Staff) 2/2 09:30-17:00 (7h30m) Edesiri Akpovwovwo Craig Talbot" at bounding box center [266, 165] width 95 height 43
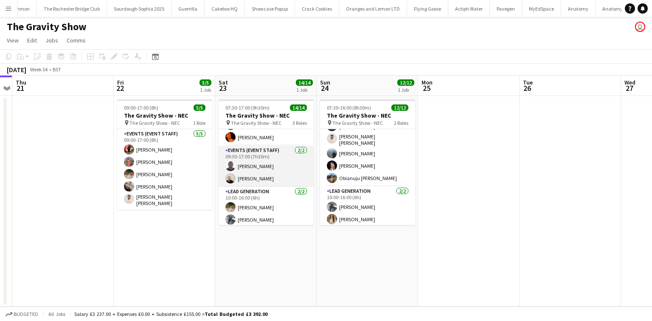
click at [276, 168] on app-card-role "Events (Event Staff) 2/2 09:30-17:00 (7h30m) Edesiri Akpovwovwo Craig Talbot" at bounding box center [266, 166] width 95 height 41
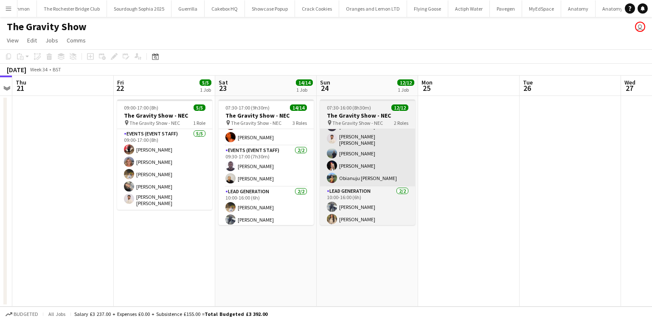
scroll to position [127, 0]
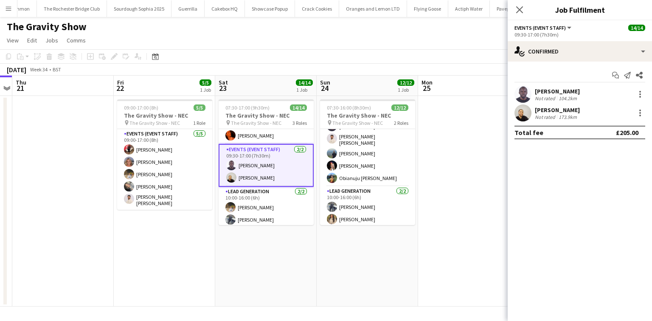
click at [516, 117] on app-user-avatar at bounding box center [523, 112] width 17 height 17
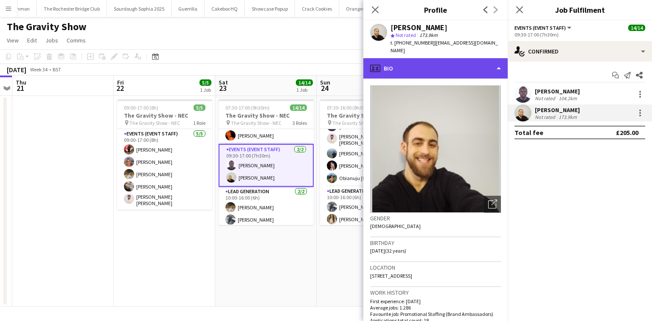
click at [431, 61] on div "profile Bio" at bounding box center [436, 68] width 144 height 20
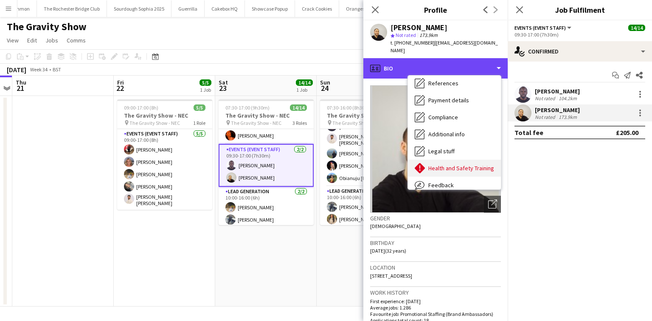
scroll to position [114, 0]
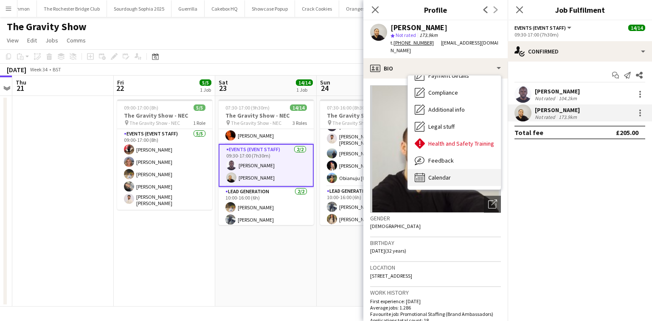
click at [461, 169] on div "Calendar Calendar" at bounding box center [454, 177] width 93 height 17
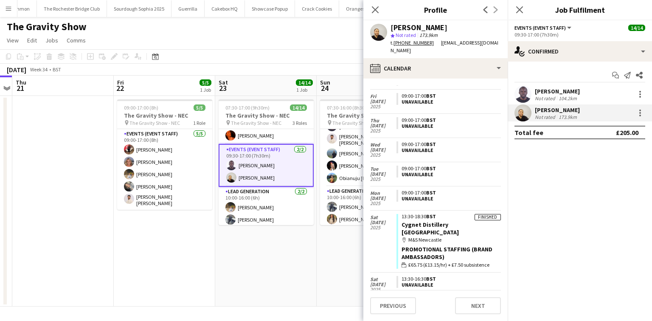
scroll to position [418, 0]
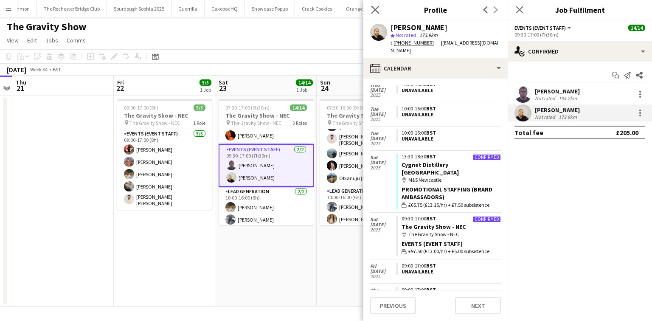
click at [381, 10] on app-icon "Close pop-in" at bounding box center [375, 10] width 12 height 12
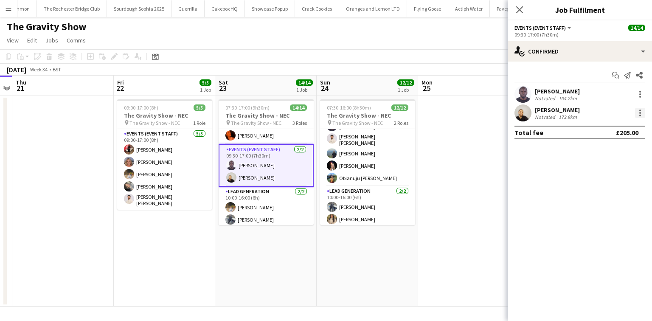
click at [637, 113] on div at bounding box center [640, 113] width 10 height 10
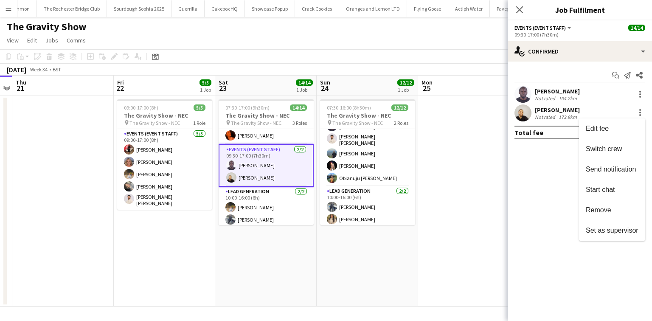
click at [602, 211] on span "Remove" at bounding box center [598, 209] width 25 height 7
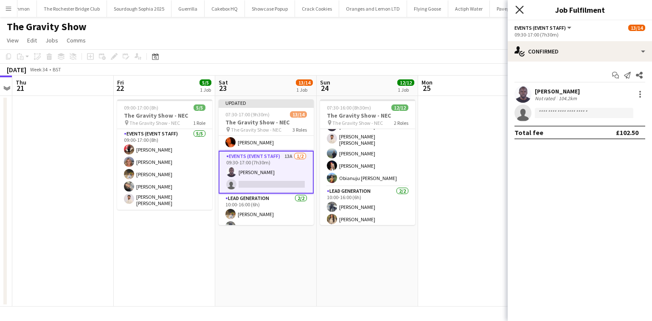
click at [519, 13] on icon "Close pop-in" at bounding box center [520, 10] width 8 height 8
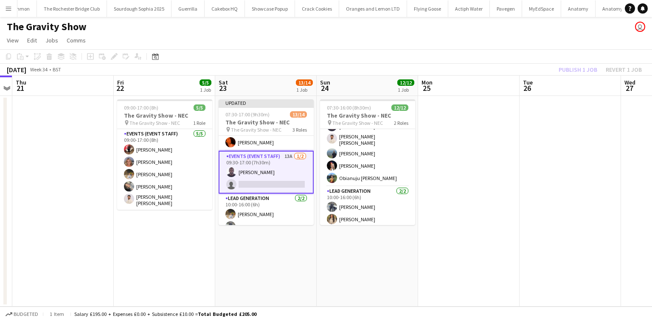
click at [577, 67] on div "Publish 1 job Revert 1 job" at bounding box center [601, 69] width 104 height 11
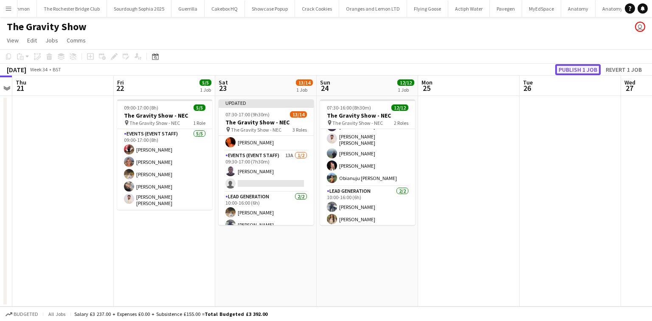
click at [579, 70] on button "Publish 1 job" at bounding box center [577, 69] width 45 height 11
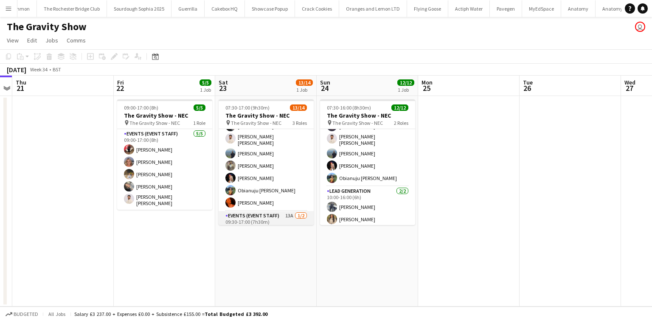
scroll to position [126, 0]
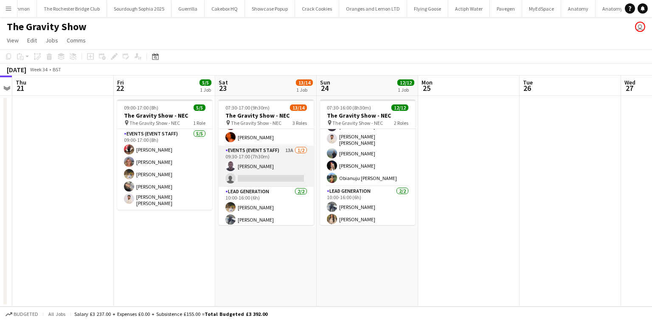
click at [251, 172] on app-card-role "Events (Event Staff) 13A 1/2 09:30-17:00 (7h30m) Edesiri Akpovwovwo single-neut…" at bounding box center [266, 166] width 95 height 41
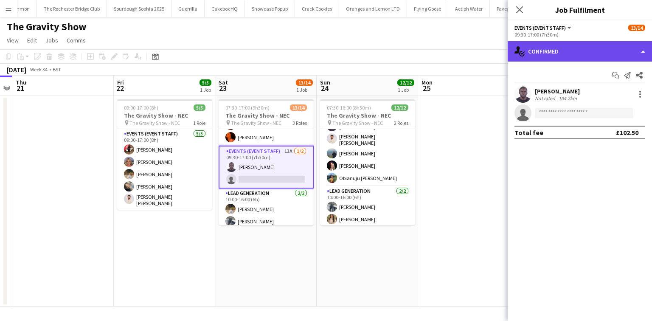
click at [521, 47] on icon "single-neutral-actions-check-2" at bounding box center [520, 51] width 10 height 10
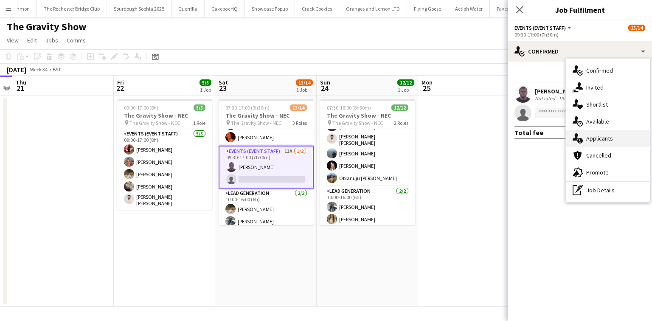
click at [596, 142] on div "single-neutral-actions-information Applicants" at bounding box center [608, 138] width 84 height 17
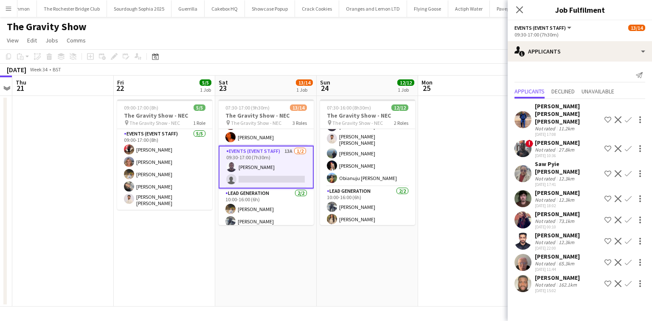
click at [528, 165] on app-user-avatar at bounding box center [523, 173] width 17 height 17
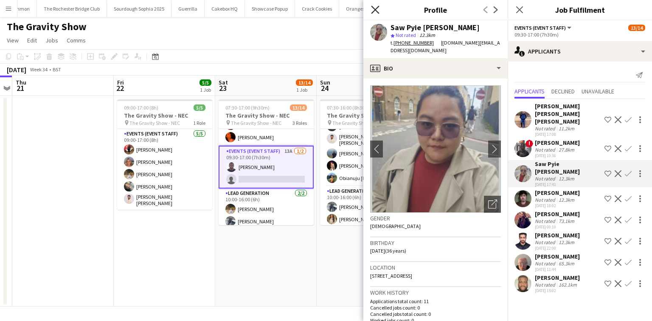
click at [375, 12] on icon "Close pop-in" at bounding box center [375, 10] width 8 height 8
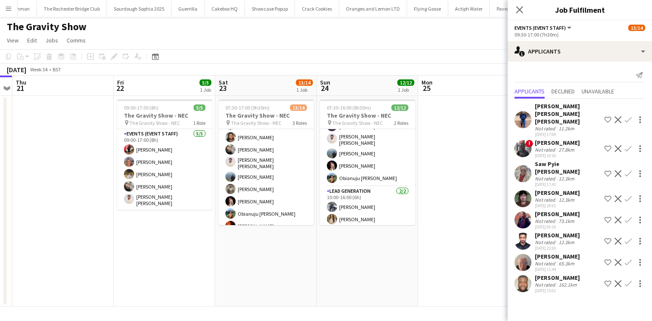
scroll to position [0, 0]
click at [525, 10] on div "Close pop-in" at bounding box center [520, 10] width 24 height 20
click at [521, 9] on icon "Close pop-in" at bounding box center [520, 10] width 8 height 8
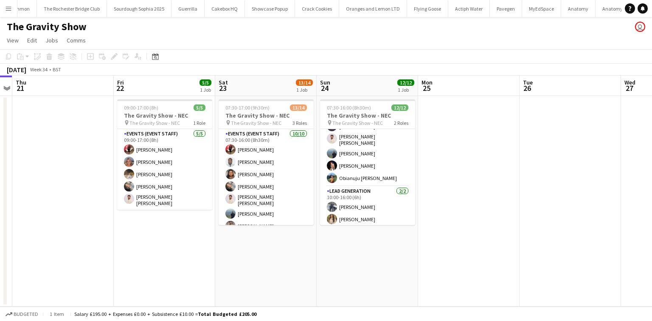
drag, startPoint x: 7, startPoint y: 10, endPoint x: 14, endPoint y: 24, distance: 15.6
click at [6, 10] on app-icon "Menu" at bounding box center [8, 8] width 7 height 7
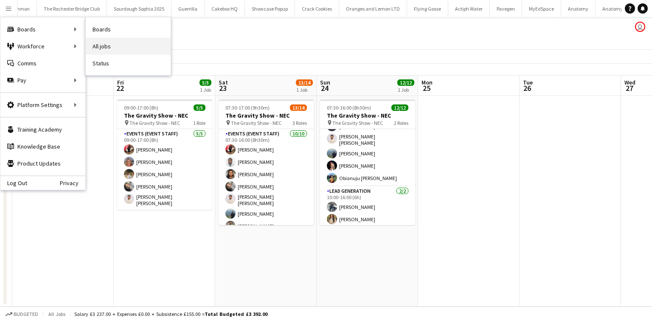
click at [96, 44] on link "All jobs" at bounding box center [128, 46] width 85 height 17
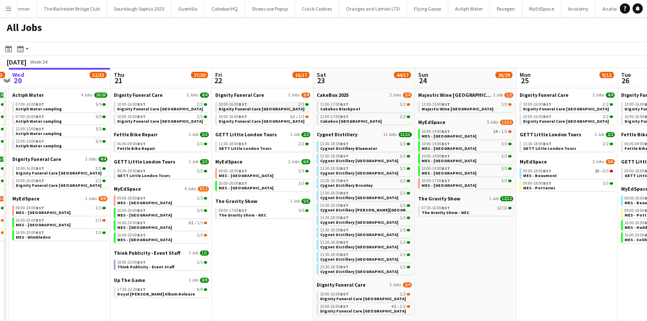
scroll to position [0, 306]
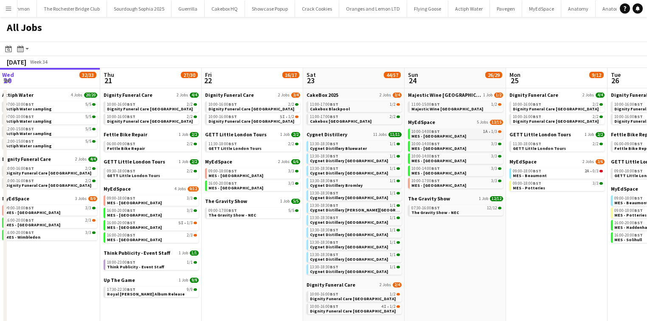
click at [420, 130] on span "10:00-14:00 BST" at bounding box center [426, 132] width 28 height 4
click at [465, 108] on link "11:00-15:00 BST 1/2 Majestic Wine Christchurch" at bounding box center [457, 106] width 90 height 10
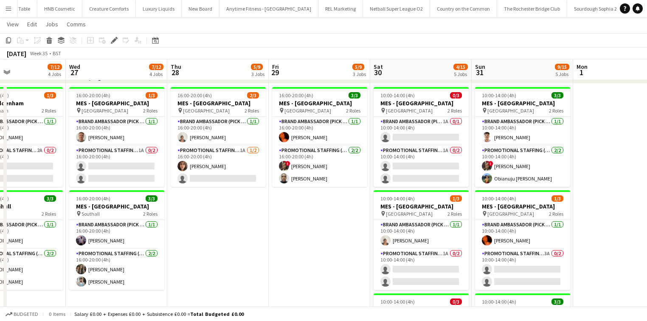
scroll to position [51, 0]
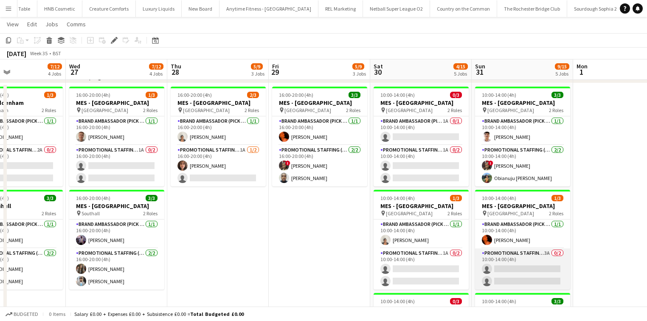
click at [542, 254] on app-card-role "Promotional Staffing (Brand Ambassadors) 3A 0/2 10:00-14:00 (4h) single-neutral…" at bounding box center [522, 268] width 95 height 41
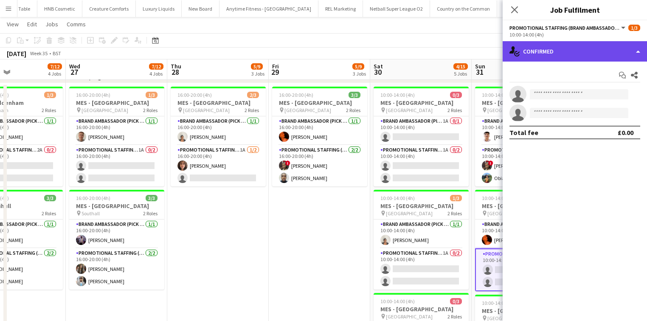
click at [594, 54] on div "single-neutral-actions-check-2 Confirmed" at bounding box center [575, 51] width 144 height 20
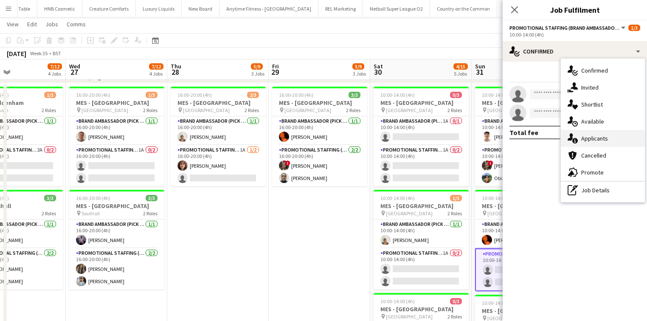
click at [606, 133] on div "single-neutral-actions-information Applicants" at bounding box center [603, 138] width 84 height 17
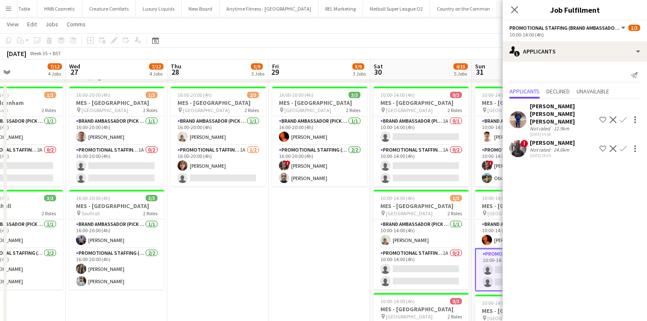
click at [547, 105] on div "[PERSON_NAME] [PERSON_NAME] [PERSON_NAME]" at bounding box center [563, 113] width 66 height 23
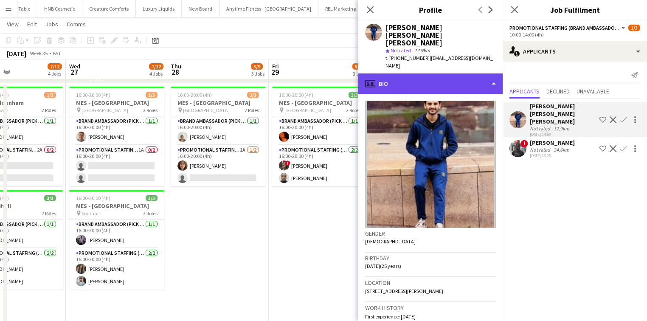
click at [432, 73] on div "profile Bio" at bounding box center [430, 83] width 144 height 20
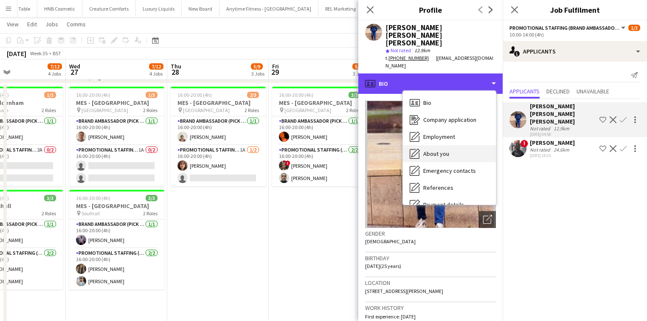
scroll to position [114, 0]
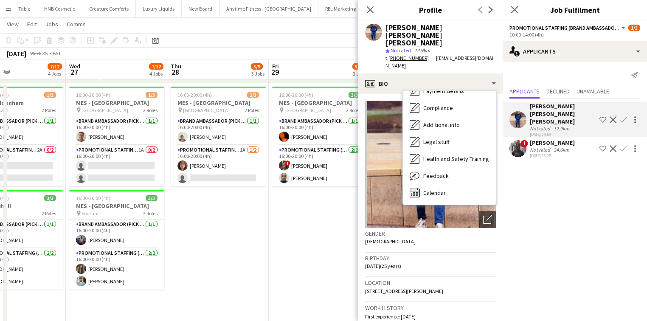
click at [465, 190] on img at bounding box center [430, 164] width 131 height 127
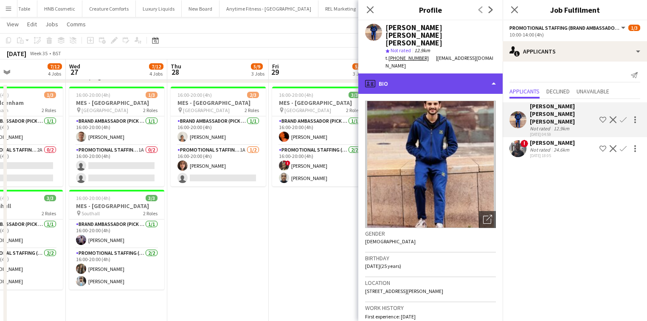
click at [427, 73] on div "profile Bio" at bounding box center [430, 83] width 144 height 20
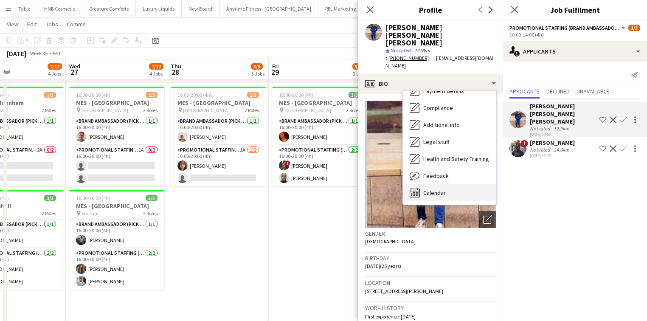
click at [450, 184] on div "Calendar Calendar" at bounding box center [449, 192] width 93 height 17
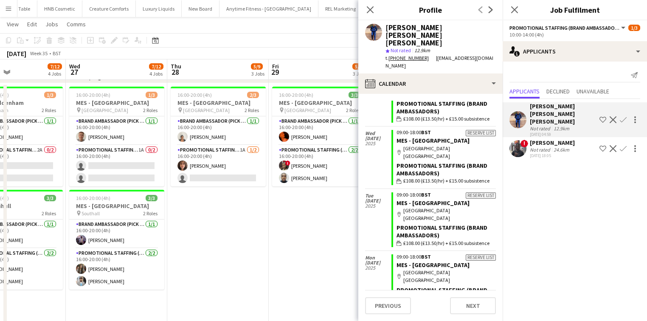
scroll to position [1530, 0]
click at [521, 141] on app-user-avatar at bounding box center [518, 148] width 17 height 17
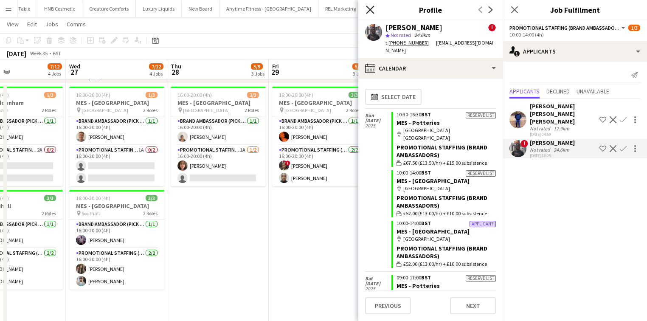
click at [367, 8] on icon "Close pop-in" at bounding box center [370, 10] width 8 height 8
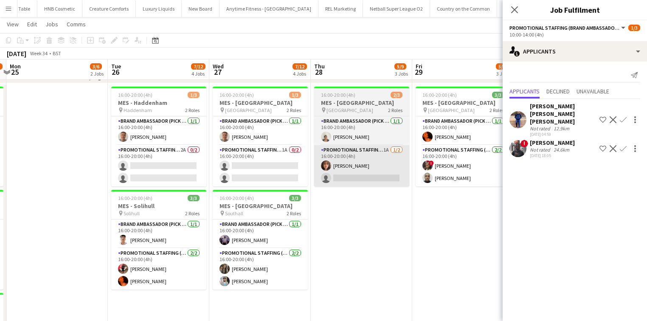
scroll to position [0, 298]
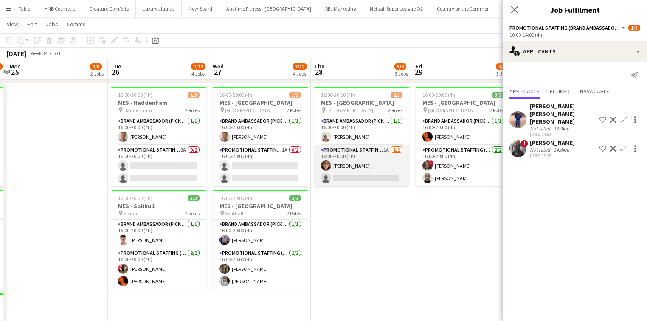
click at [386, 169] on app-card-role "Promotional Staffing (Brand Ambassadors) 1A [DATE] 16:00-20:00 (4h) [PERSON_NAM…" at bounding box center [361, 165] width 95 height 41
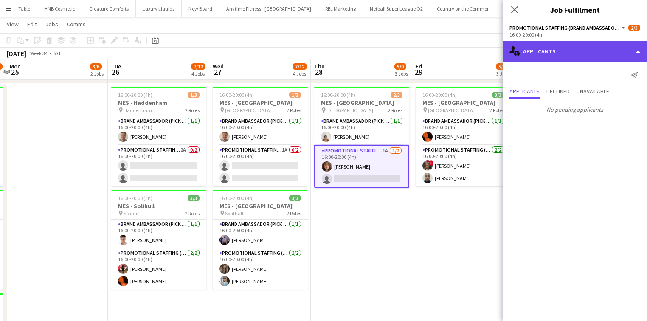
click at [547, 58] on div "single-neutral-actions-information Applicants" at bounding box center [575, 51] width 144 height 20
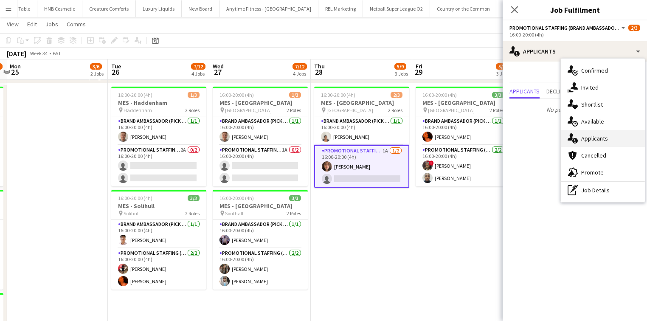
click at [581, 134] on div "single-neutral-actions-information Applicants" at bounding box center [603, 138] width 84 height 17
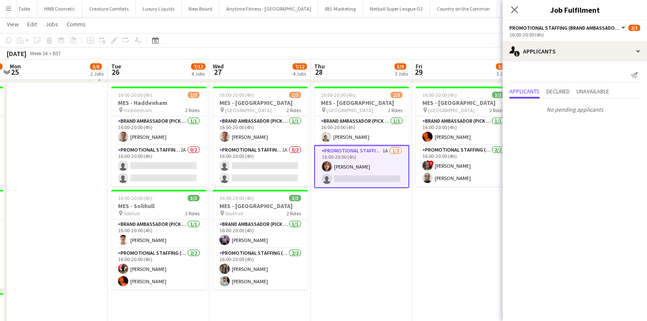
click at [391, 174] on app-card-role "Promotional Staffing (Brand Ambassadors) 1A [DATE] 16:00-20:00 (4h) [PERSON_NAM…" at bounding box center [361, 166] width 95 height 43
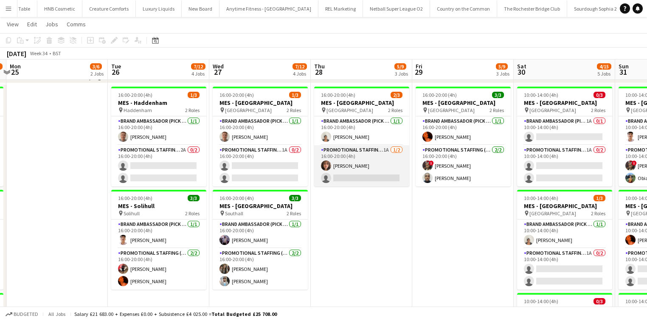
click at [390, 174] on app-card-role "Promotional Staffing (Brand Ambassadors) 1A [DATE] 16:00-20:00 (4h) [PERSON_NAM…" at bounding box center [361, 165] width 95 height 41
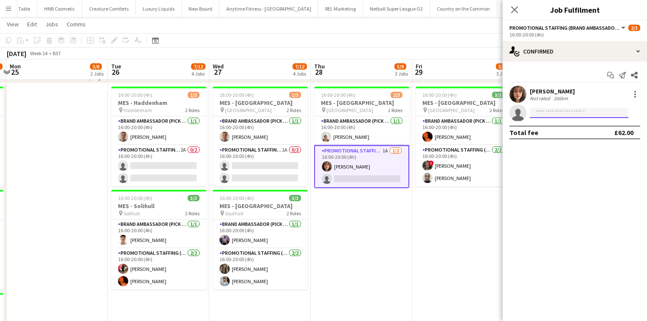
click at [558, 108] on input at bounding box center [579, 113] width 99 height 10
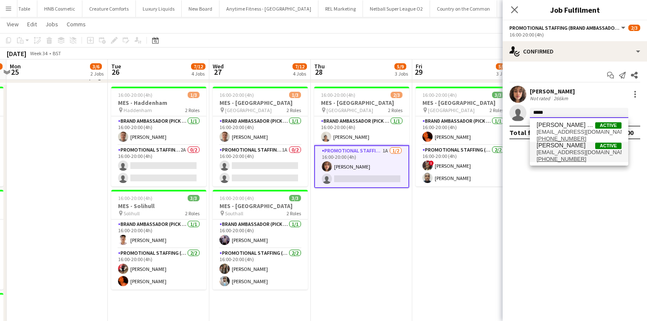
type input "*****"
click at [557, 149] on span "craigtalbot378@gmail.com" at bounding box center [579, 152] width 85 height 7
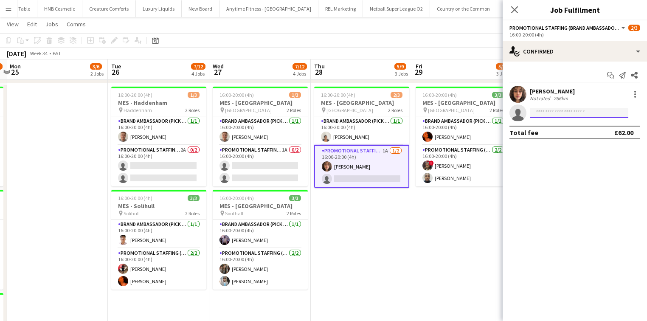
scroll to position [0, 0]
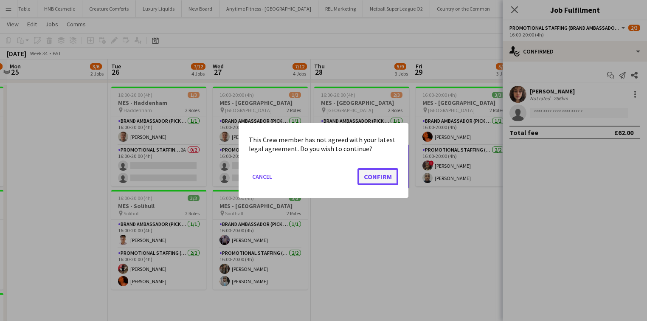
click at [383, 181] on button "Confirm" at bounding box center [378, 176] width 41 height 17
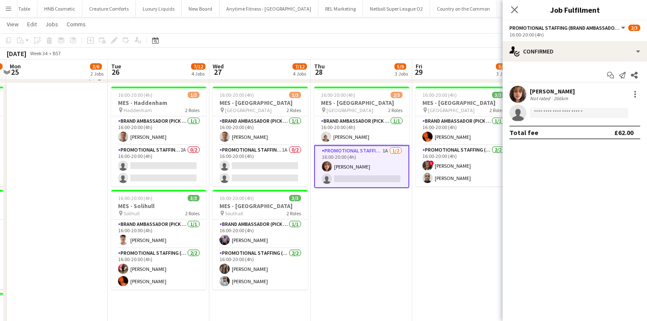
scroll to position [51, 0]
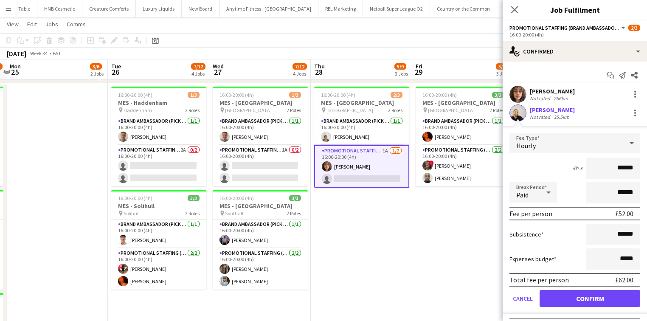
click at [516, 163] on div "4h x ******" at bounding box center [575, 168] width 131 height 21
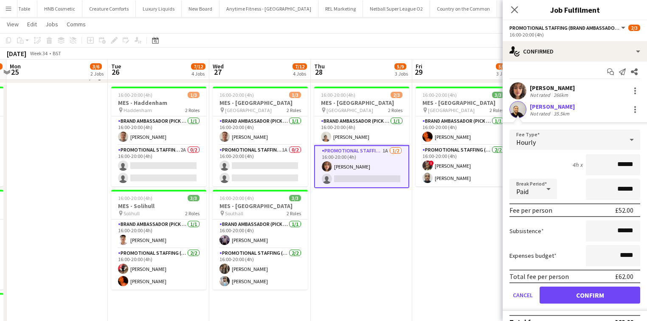
scroll to position [17, 0]
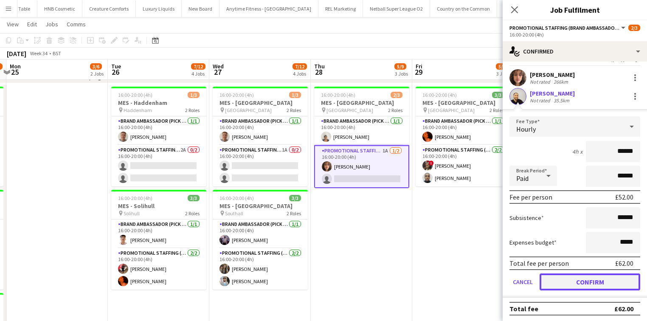
click at [561, 276] on button "Confirm" at bounding box center [590, 281] width 101 height 17
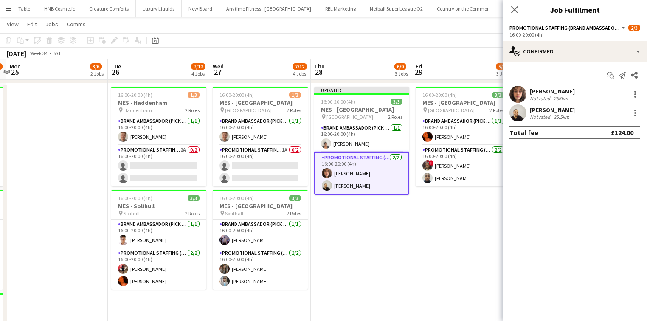
scroll to position [0, 0]
click at [508, 13] on div "Close pop-in" at bounding box center [515, 10] width 24 height 20
click at [510, 13] on app-icon "Close pop-in" at bounding box center [515, 10] width 12 height 12
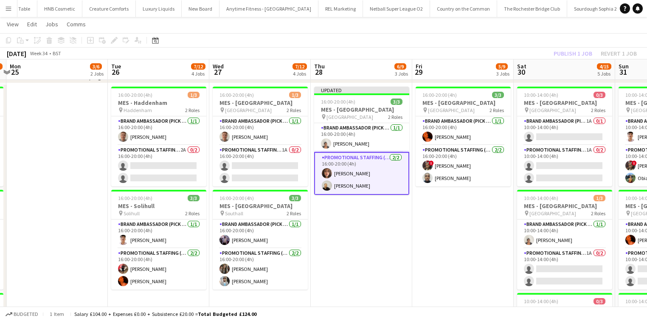
click at [573, 54] on div "Publish 1 job Revert 1 job" at bounding box center [596, 53] width 104 height 11
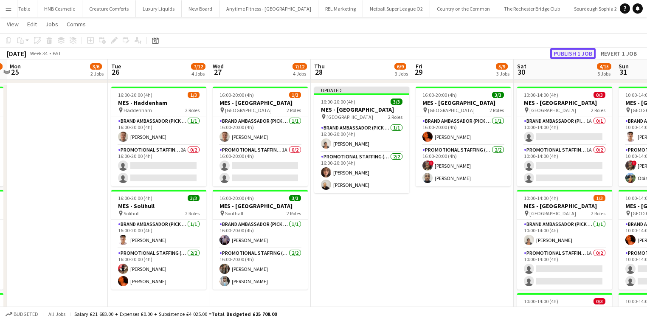
click at [573, 54] on button "Publish 1 job" at bounding box center [572, 53] width 45 height 11
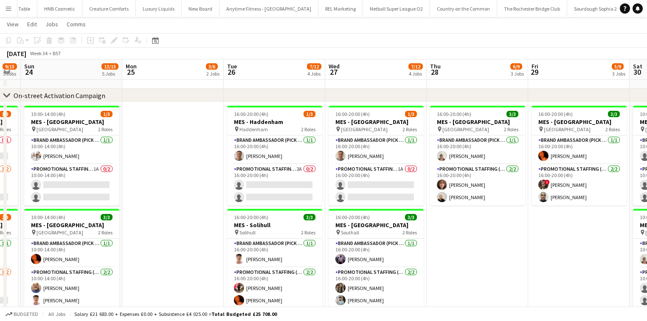
scroll to position [0, 182]
click at [274, 172] on app-card-role "Promotional Staffing (Brand Ambassadors) 2A 0/2 16:00-20:00 (4h) single-neutral…" at bounding box center [275, 184] width 95 height 41
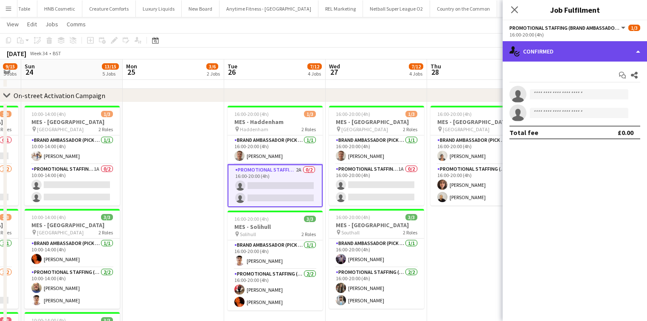
click at [527, 56] on div "single-neutral-actions-check-2 Confirmed" at bounding box center [575, 51] width 144 height 20
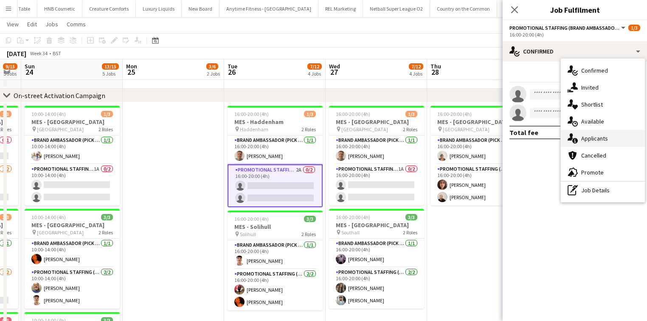
click at [584, 134] on div "single-neutral-actions-information Applicants" at bounding box center [603, 138] width 84 height 17
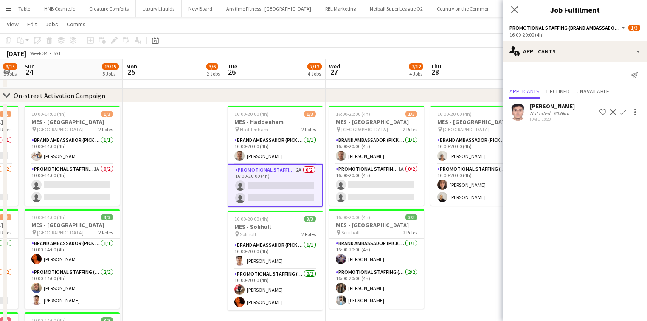
click at [537, 111] on div "Not rated" at bounding box center [541, 113] width 22 height 6
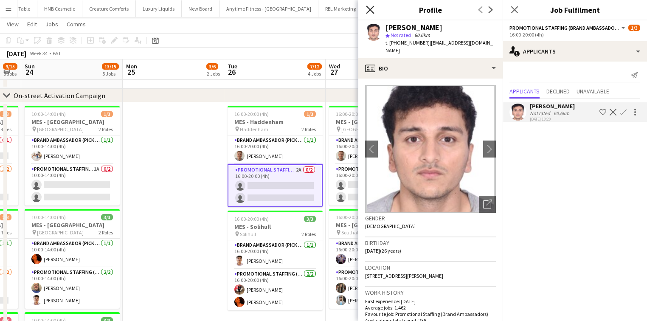
click at [370, 12] on icon "Close pop-in" at bounding box center [370, 10] width 8 height 8
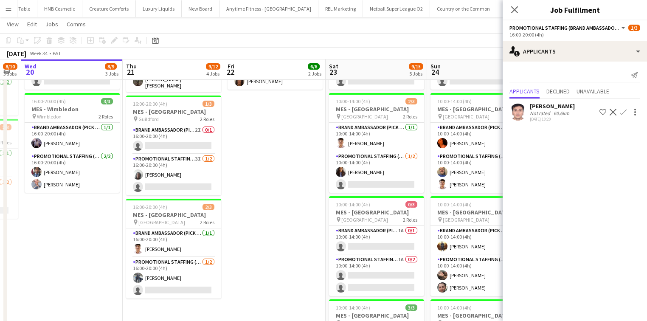
scroll to position [147, 0]
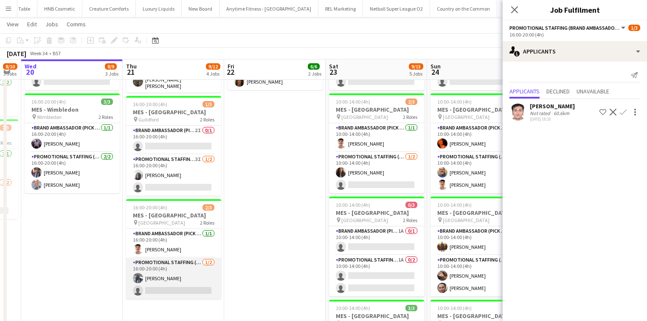
click at [192, 269] on app-card-role "Promotional Staffing (Brand Ambassadors) 1/2 16:00-20:00 (4h) Saif Hassan singl…" at bounding box center [173, 278] width 95 height 41
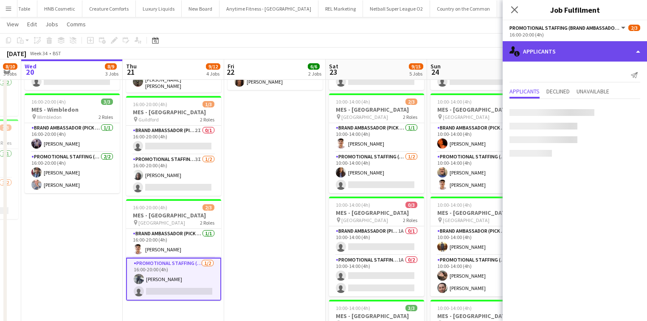
click at [568, 57] on div "single-neutral-actions-information Applicants" at bounding box center [575, 51] width 144 height 20
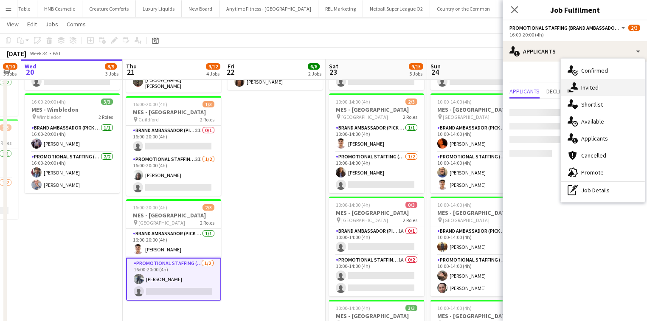
click at [603, 88] on div "single-neutral-actions-share-1 Invited" at bounding box center [603, 87] width 84 height 17
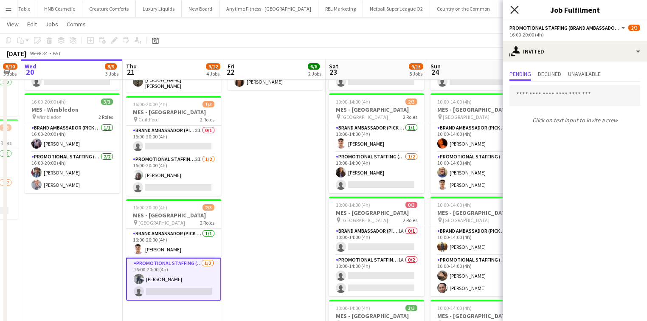
click at [514, 10] on icon at bounding box center [514, 10] width 8 height 8
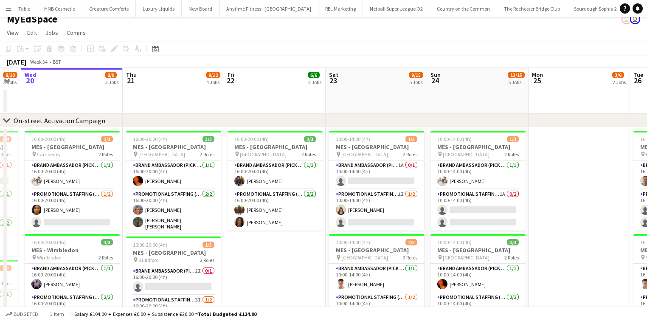
scroll to position [8, 0]
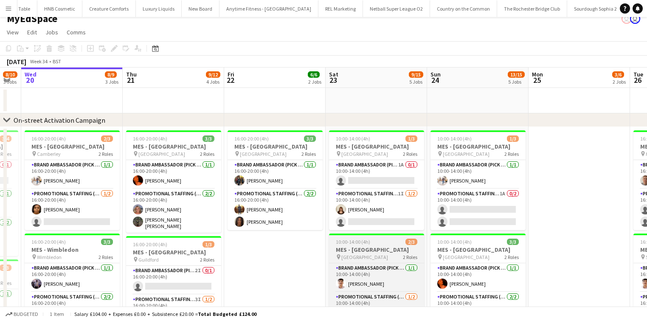
click at [416, 248] on h3 "MES - [GEOGRAPHIC_DATA]" at bounding box center [376, 250] width 95 height 8
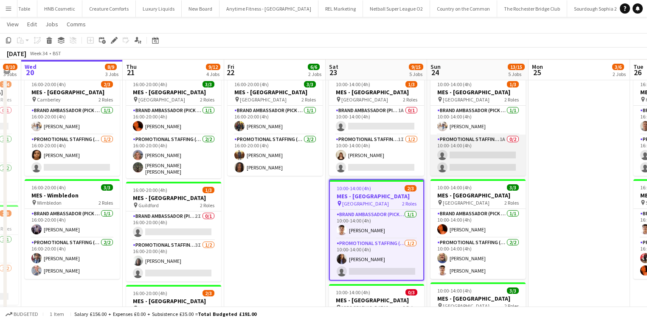
scroll to position [180, 0]
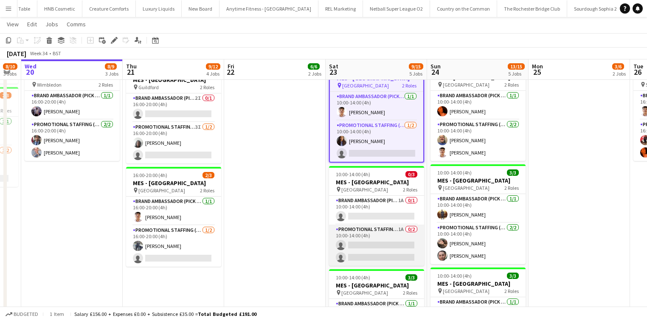
click at [333, 253] on app-card-role "Promotional Staffing (Brand Ambassadors) 1A 0/2 10:00-14:00 (4h) single-neutral…" at bounding box center [376, 245] width 95 height 41
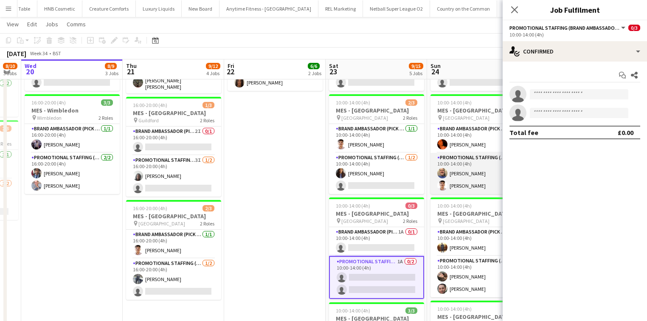
scroll to position [146, 0]
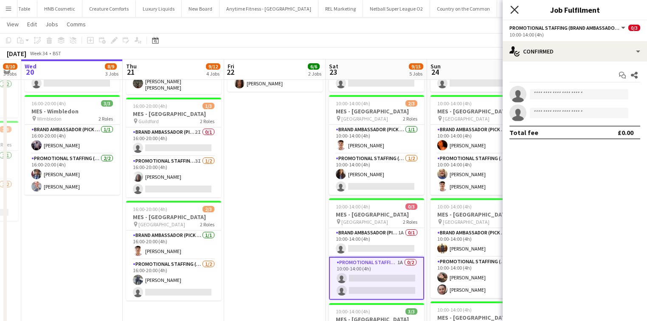
click at [511, 6] on icon at bounding box center [514, 10] width 8 height 8
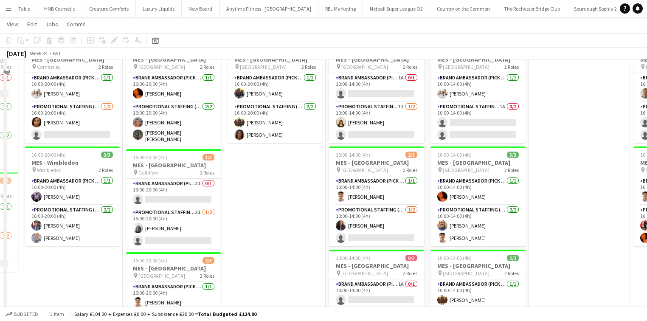
scroll to position [45, 0]
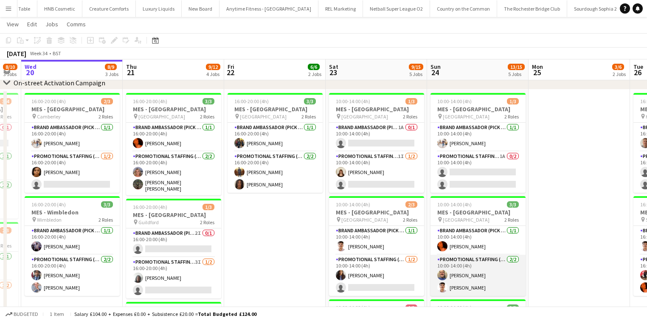
click at [487, 267] on app-card-role "Promotional Staffing (Brand Ambassadors) 2/2 10:00-14:00 (4h) Andrew Chaloner A…" at bounding box center [478, 275] width 95 height 41
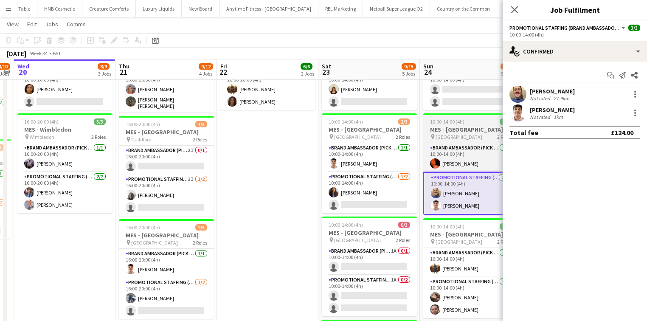
scroll to position [0, 189]
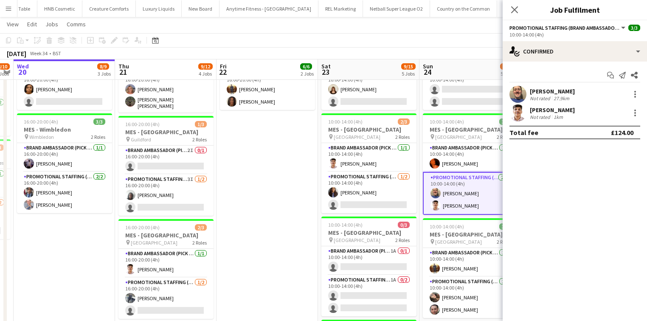
click at [282, 276] on app-date-cell "16:00-20:00 (4h) 3/3 MES - Kingston upon Thames pin Kingston 2 Roles Brand Amba…" at bounding box center [267, 238] width 101 height 463
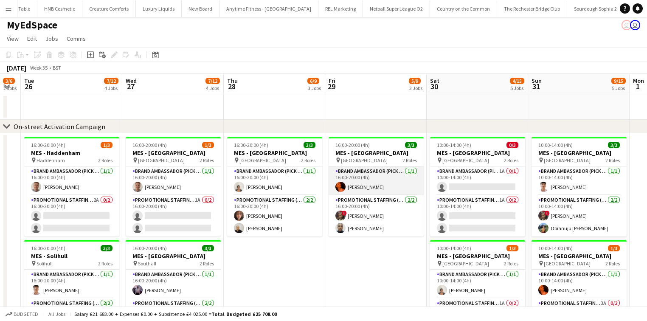
scroll to position [0, 182]
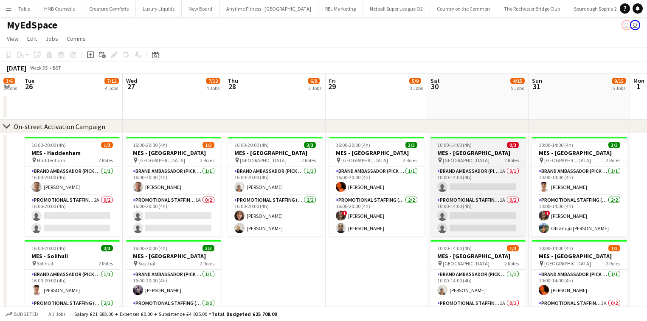
click at [460, 151] on h3 "MES - [GEOGRAPHIC_DATA]" at bounding box center [478, 153] width 95 height 8
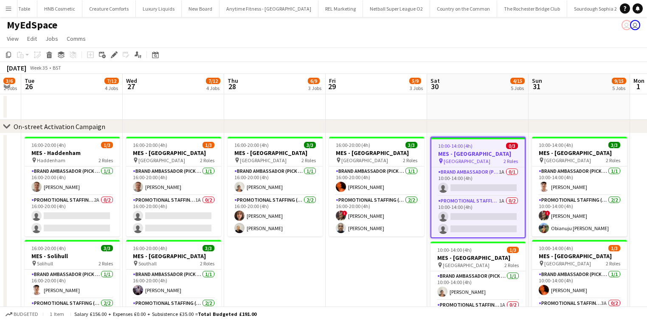
scroll to position [0, 0]
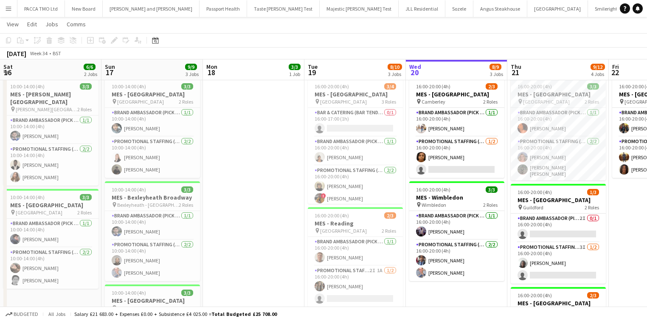
scroll to position [0, 240]
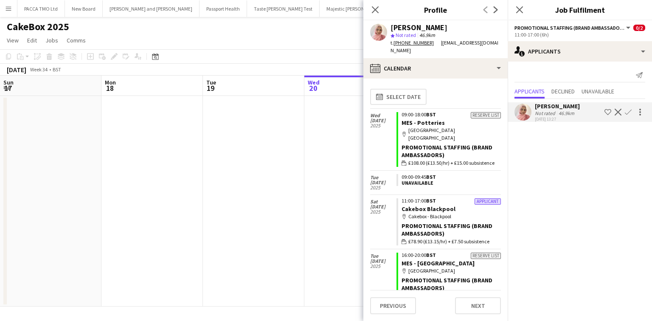
scroll to position [0, 292]
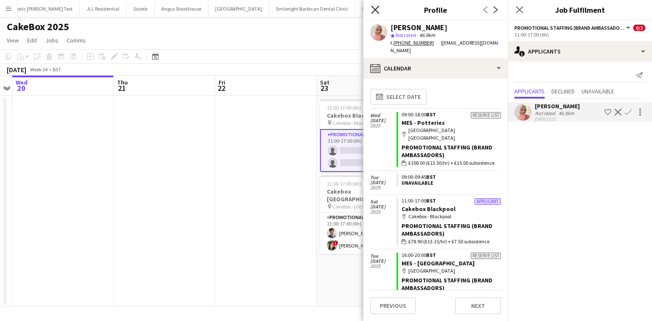
click at [374, 9] on icon at bounding box center [375, 10] width 8 height 8
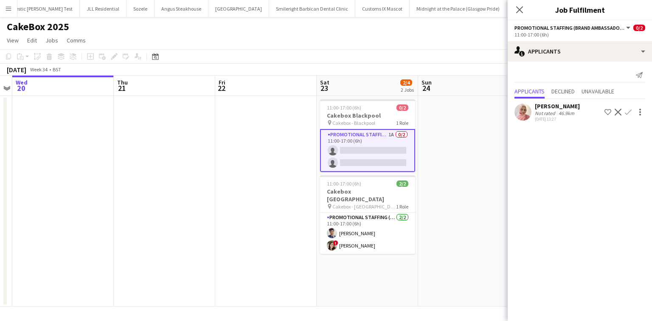
click at [398, 145] on app-card-role "Promotional Staffing (Brand Ambassadors) 1A 0/2 11:00-17:00 (6h) single-neutral…" at bounding box center [367, 150] width 95 height 43
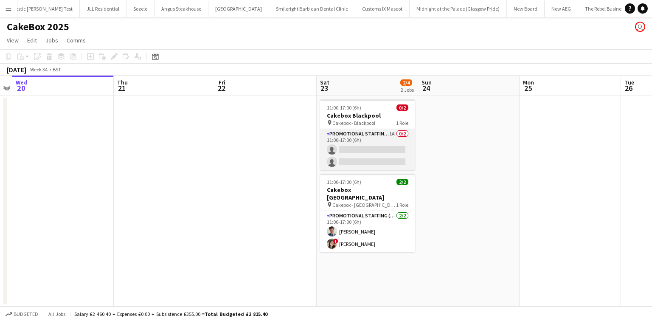
click at [377, 143] on app-card-role "Promotional Staffing (Brand Ambassadors) 1A 0/2 11:00-17:00 (6h) single-neutral…" at bounding box center [367, 149] width 95 height 41
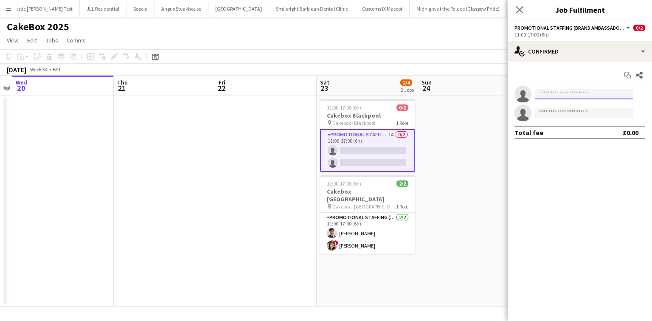
click at [571, 98] on input at bounding box center [584, 94] width 99 height 10
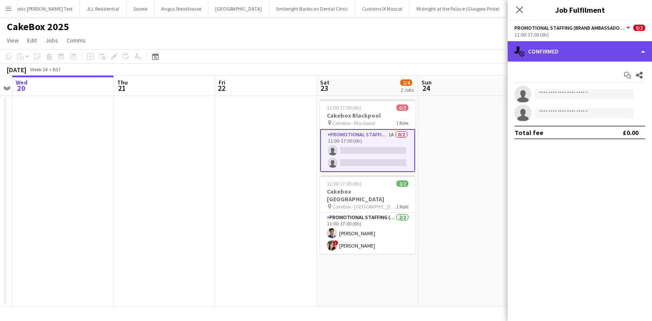
click at [552, 55] on div "single-neutral-actions-check-2 Confirmed" at bounding box center [580, 51] width 144 height 20
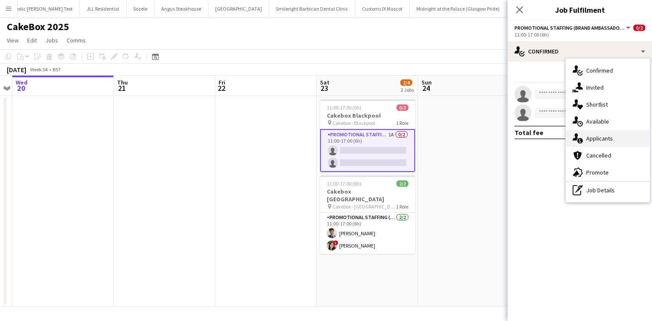
click at [594, 135] on div "single-neutral-actions-information Applicants" at bounding box center [608, 138] width 84 height 17
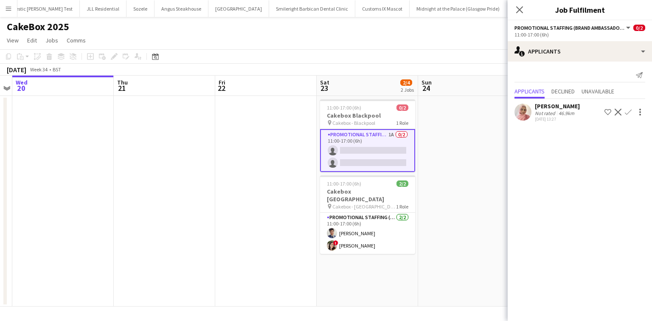
click at [629, 110] on app-icon "Confirm" at bounding box center [628, 112] width 7 height 7
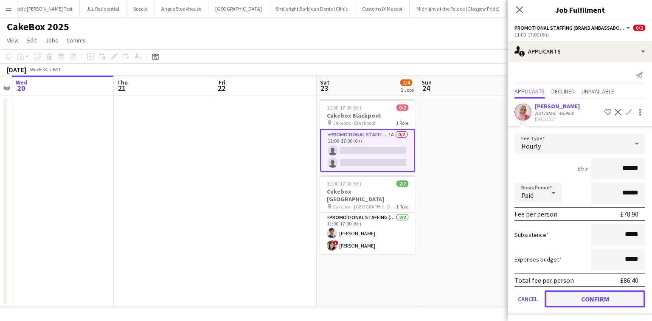
click at [612, 294] on button "Confirm" at bounding box center [595, 298] width 101 height 17
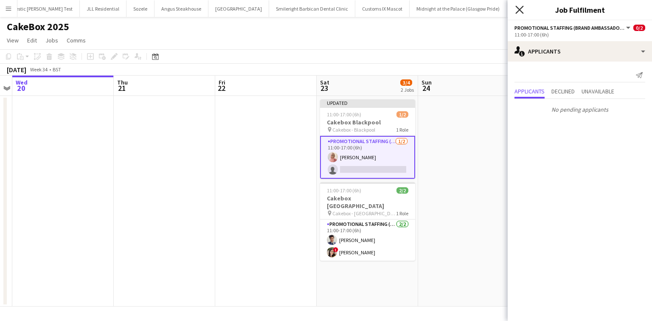
click at [519, 10] on icon at bounding box center [520, 10] width 8 height 8
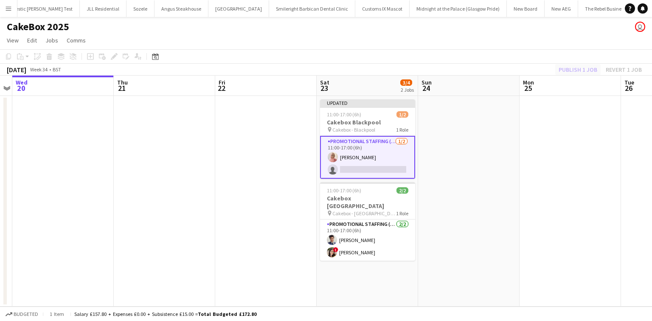
drag, startPoint x: 566, startPoint y: 60, endPoint x: 572, endPoint y: 66, distance: 9.0
click at [566, 60] on app-toolbar "Copy Paste Paste Ctrl+V Paste with crew Ctrl+Shift+V Paste linked Job [GEOGRAPH…" at bounding box center [326, 56] width 652 height 14
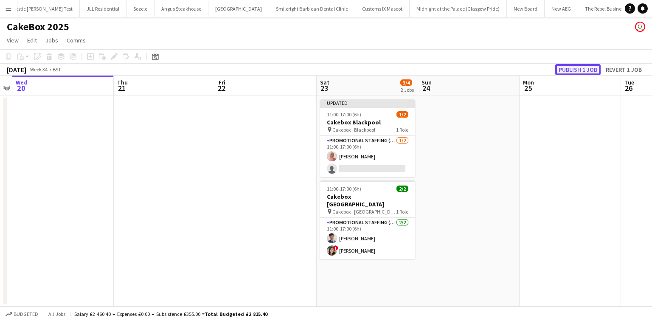
click at [572, 66] on button "Publish 1 job" at bounding box center [577, 69] width 45 height 11
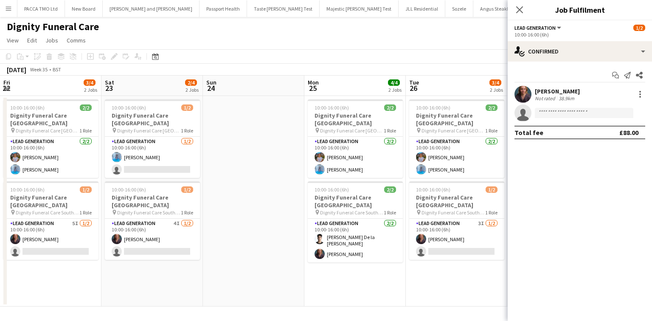
scroll to position [0, 326]
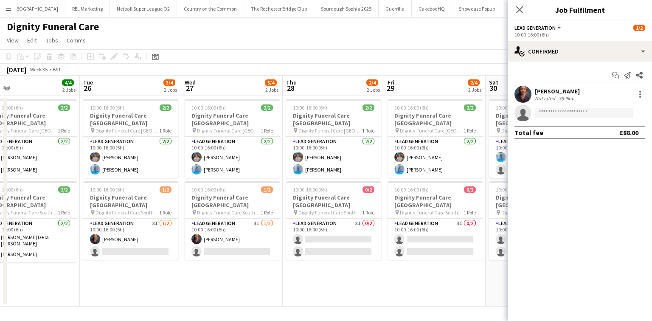
click at [520, 8] on icon "Close pop-in" at bounding box center [519, 9] width 7 height 7
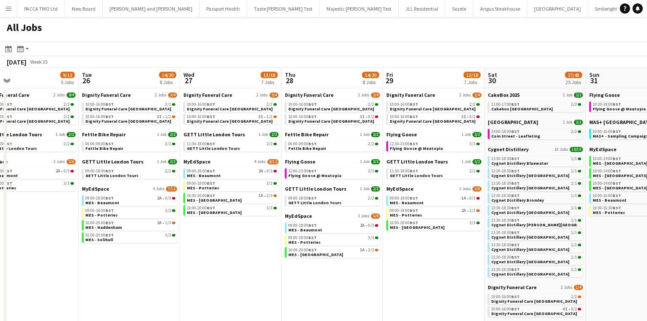
scroll to position [0, 226]
click at [299, 147] on span "Fettle Bike Repair" at bounding box center [307, 149] width 38 height 6
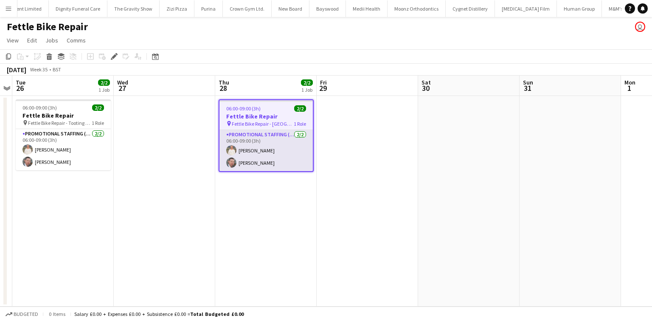
scroll to position [0, 4120]
click at [251, 144] on app-card-role "Promotional Staffing (Brand Ambassadors) 2/2 06:00-09:00 (3h) Melinda Kirkwood …" at bounding box center [266, 150] width 93 height 41
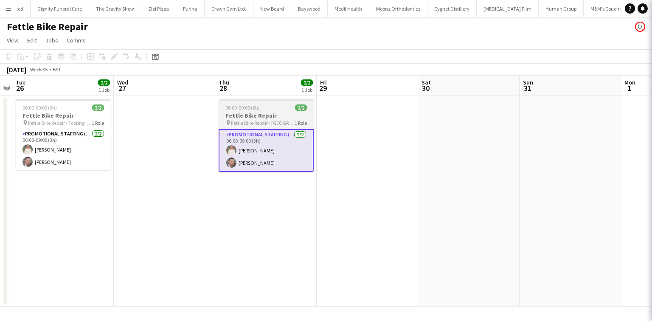
click at [251, 118] on h3 "Fettle Bike Repair" at bounding box center [266, 116] width 95 height 8
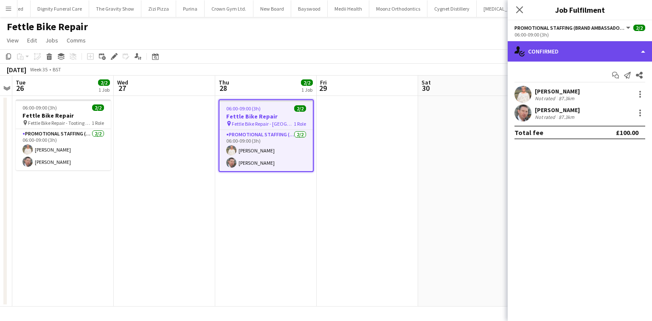
click at [550, 50] on div "single-neutral-actions-check-2 Confirmed" at bounding box center [580, 51] width 144 height 20
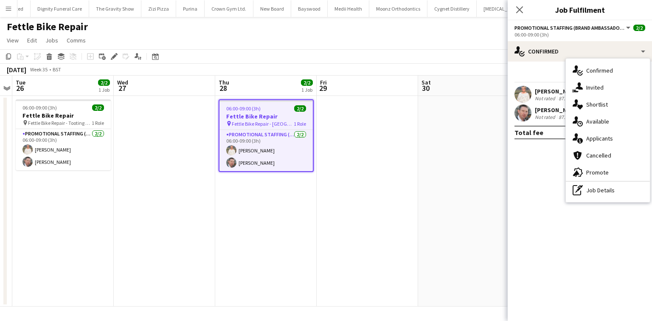
click at [557, 99] on div "87.3km" at bounding box center [566, 98] width 19 height 6
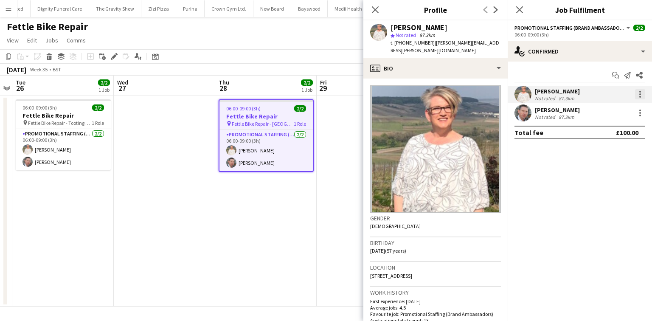
click at [637, 95] on div at bounding box center [640, 94] width 10 height 10
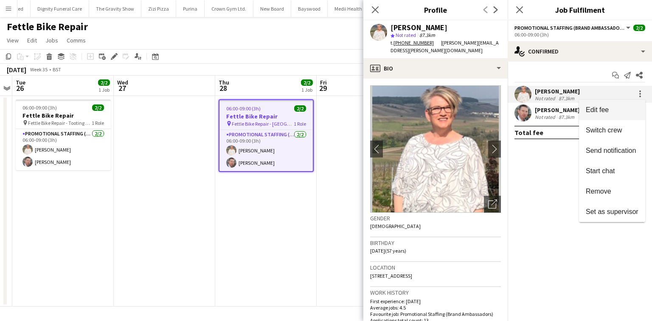
click at [612, 107] on span "Edit fee" at bounding box center [612, 110] width 53 height 8
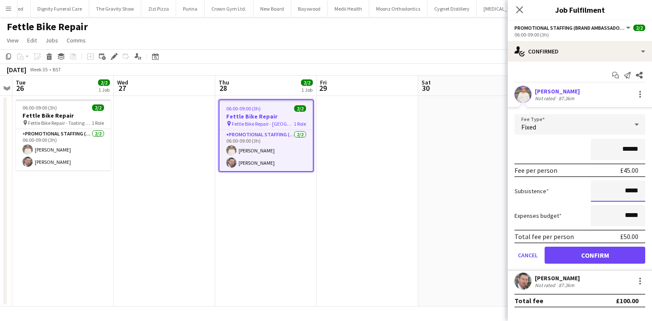
click at [629, 191] on input "*****" at bounding box center [618, 190] width 54 height 21
click at [581, 148] on div "******" at bounding box center [580, 149] width 131 height 21
click at [517, 10] on icon "Close pop-in" at bounding box center [520, 10] width 8 height 8
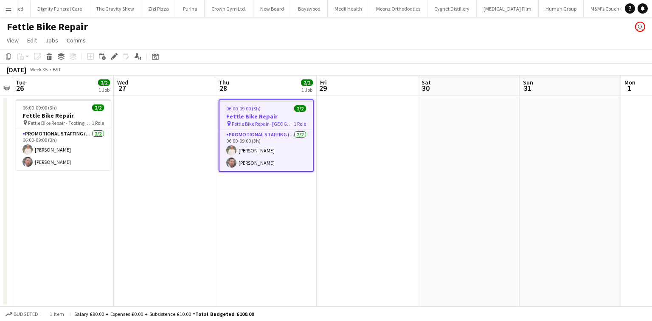
click at [5, 12] on button "Menu" at bounding box center [8, 8] width 17 height 17
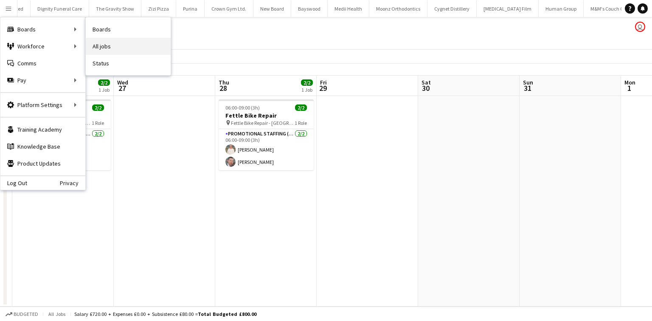
click at [96, 41] on link "All jobs" at bounding box center [128, 46] width 85 height 17
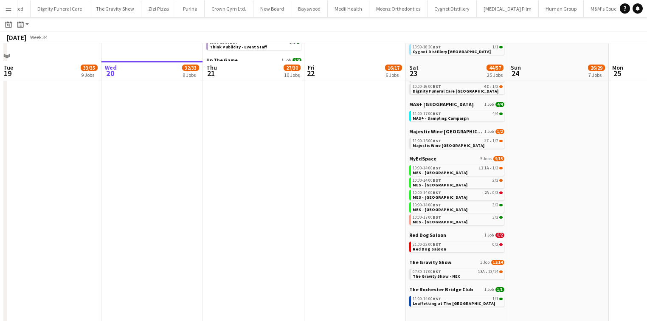
scroll to position [238, 0]
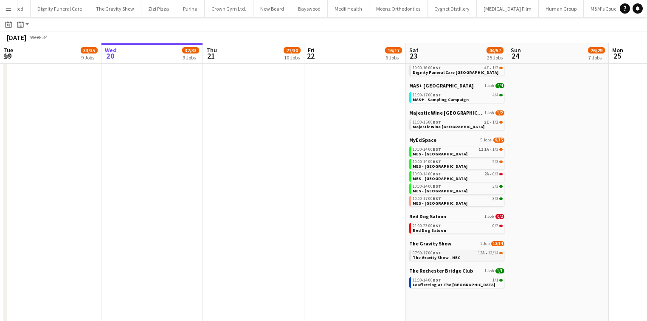
click at [456, 258] on span "The Gravity Show - NEC" at bounding box center [437, 258] width 48 height 6
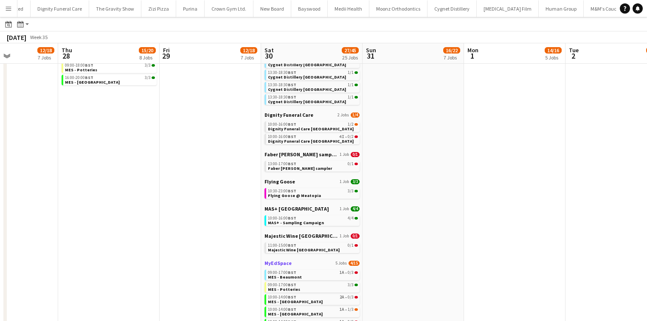
scroll to position [171, 0]
click at [305, 123] on div "10:00-16:00 BST 1/2" at bounding box center [313, 125] width 90 height 4
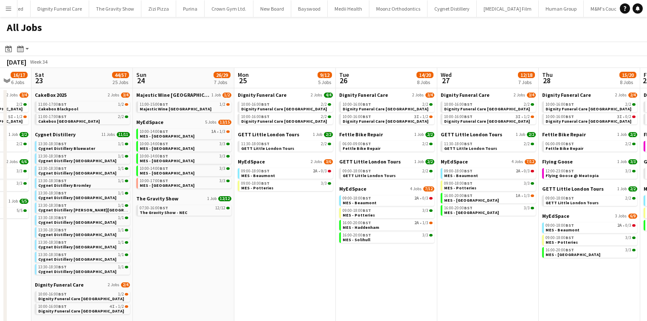
scroll to position [0, 242]
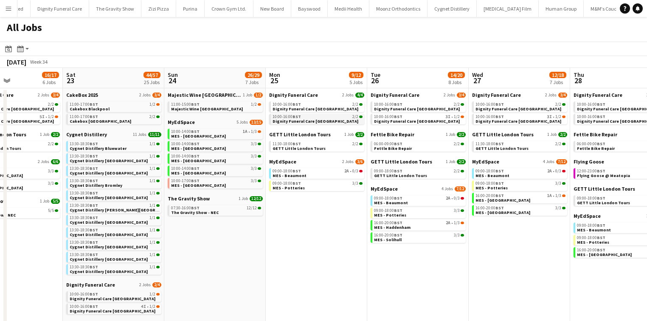
click at [304, 120] on span "Dignity Funeral Care Southampton" at bounding box center [316, 121] width 86 height 6
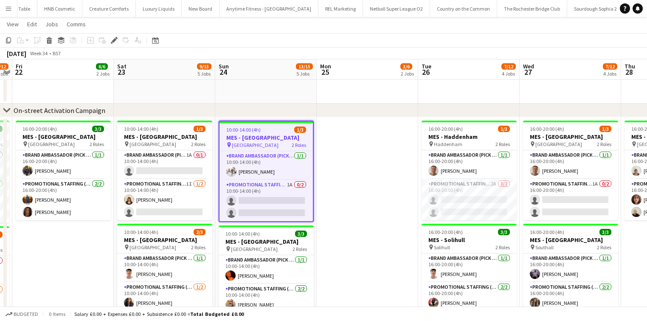
scroll to position [17, 0]
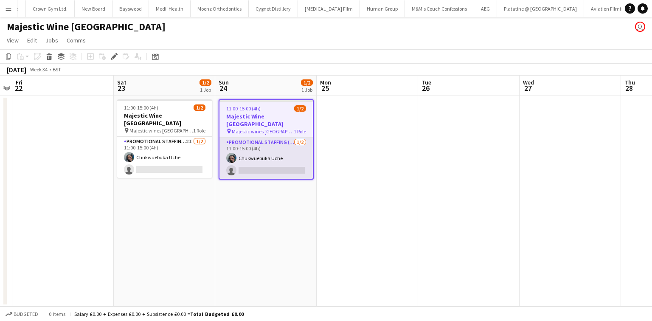
scroll to position [0, 4308]
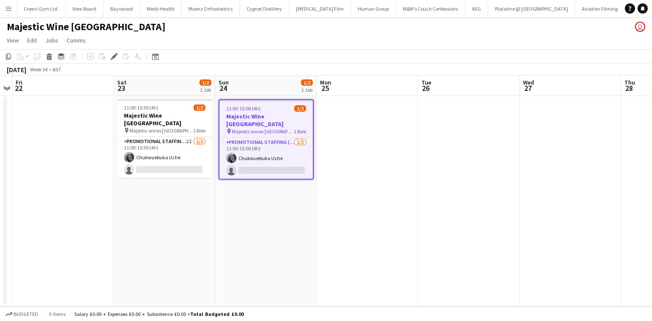
click at [268, 114] on h3 "Majestic Wine [GEOGRAPHIC_DATA]" at bounding box center [266, 120] width 93 height 15
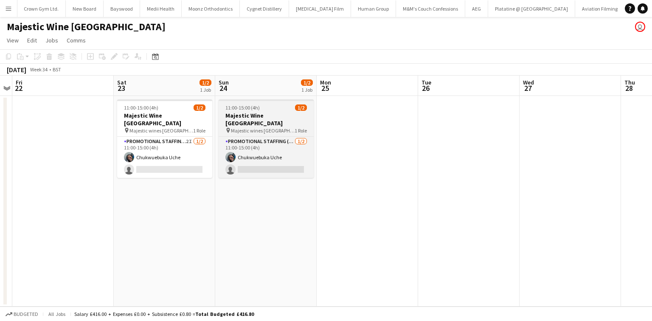
drag, startPoint x: 268, startPoint y: 114, endPoint x: 230, endPoint y: 114, distance: 37.8
click at [230, 114] on h3 "Majestic Wine [GEOGRAPHIC_DATA]" at bounding box center [266, 119] width 95 height 15
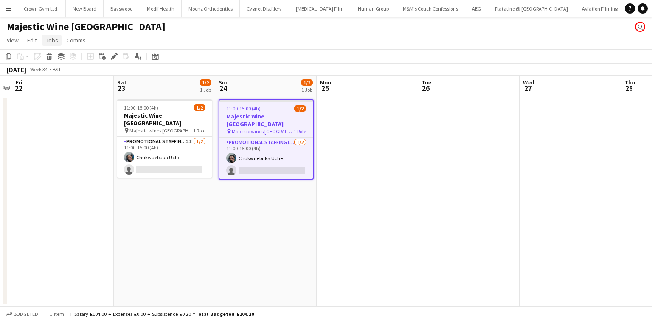
click at [49, 44] on span "Jobs" at bounding box center [51, 41] width 13 height 8
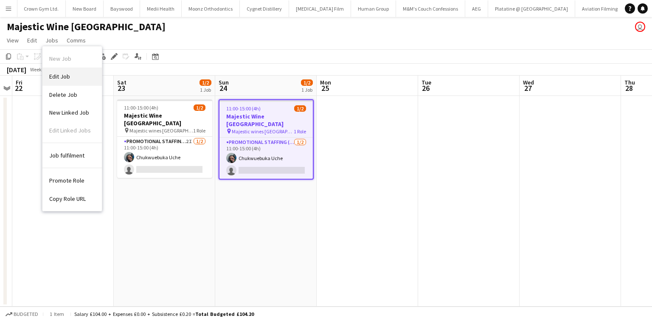
click at [59, 70] on link "Edit Job" at bounding box center [71, 77] width 59 height 18
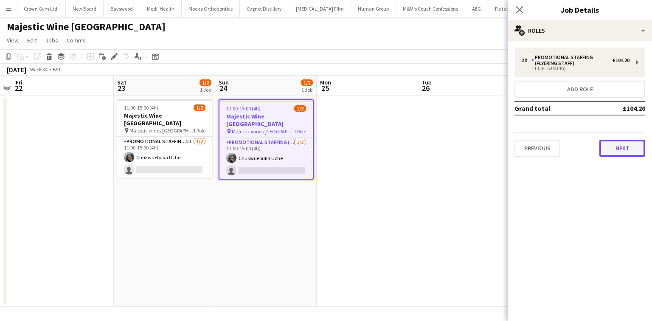
click at [631, 141] on button "Next" at bounding box center [623, 148] width 46 height 17
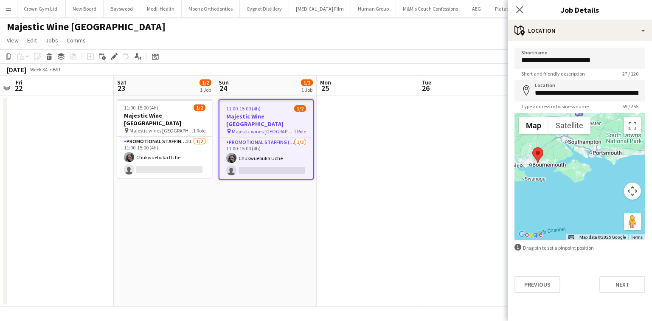
drag, startPoint x: 606, startPoint y: 158, endPoint x: 555, endPoint y: 166, distance: 51.2
click at [555, 166] on div at bounding box center [580, 176] width 131 height 127
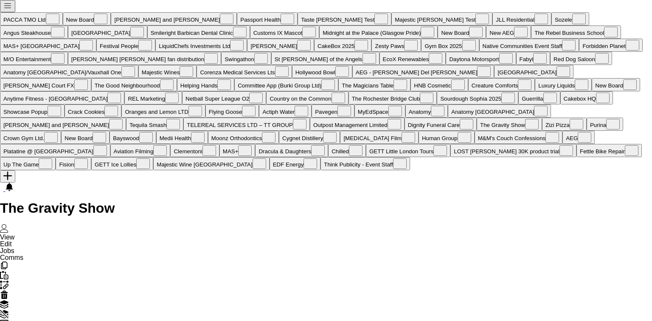
scroll to position [0, 3158]
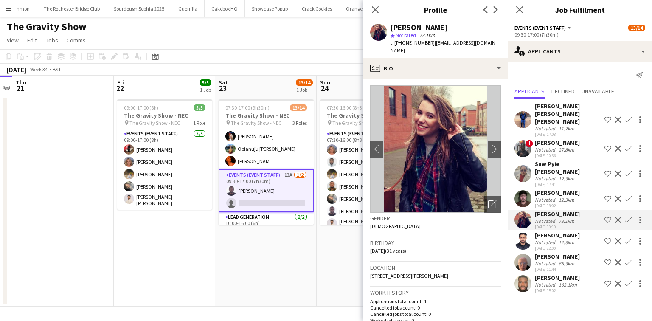
click div "Hrithik Nagdev"
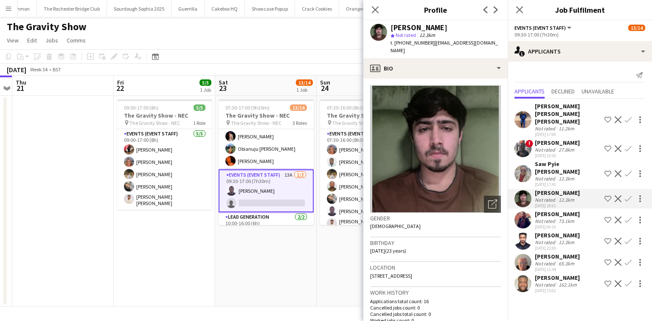
click div "Saw Pyie Zin Nyein"
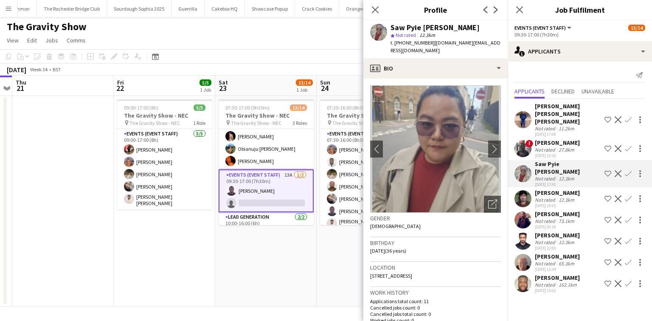
click div "Syed Taimoor Shah Shirazi"
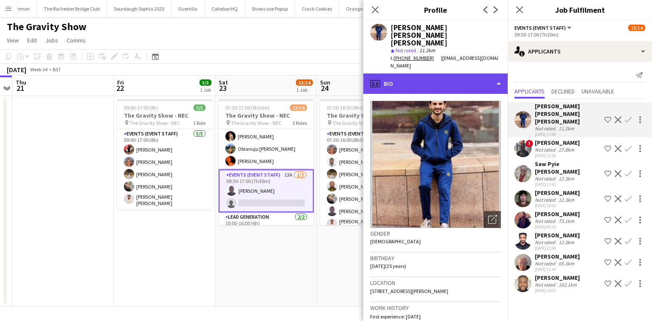
click div "profile Bio"
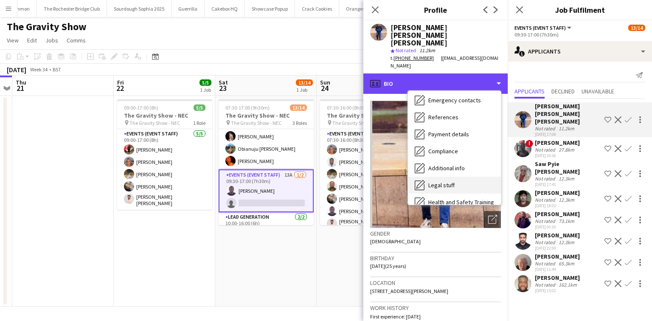
scroll to position [114, 0]
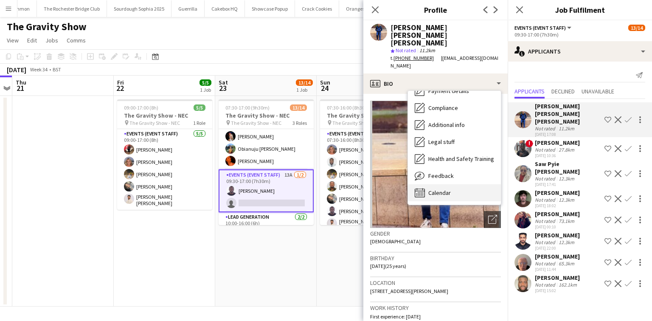
click div "Calendar Calendar"
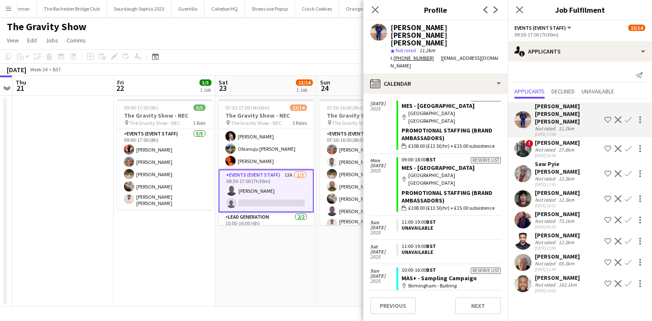
scroll to position [1635, 0]
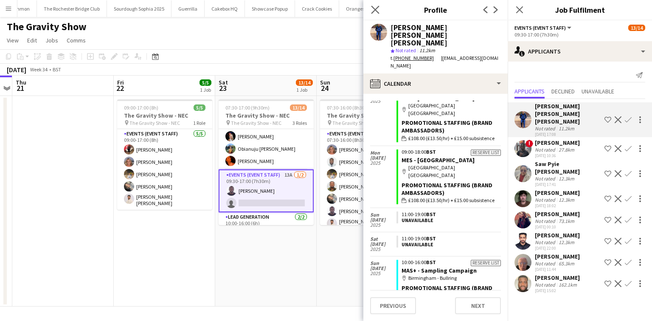
click app-icon "Close pop-in"
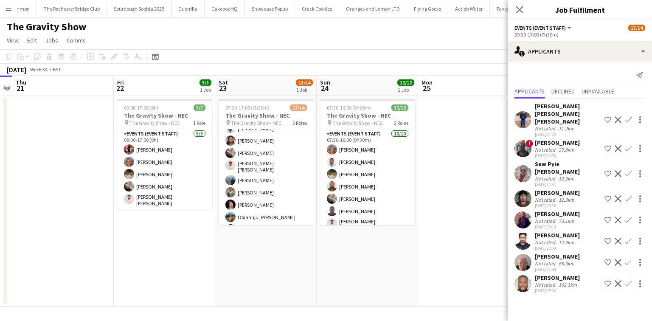
scroll to position [34, 0]
click div "05-08-2025 00:10"
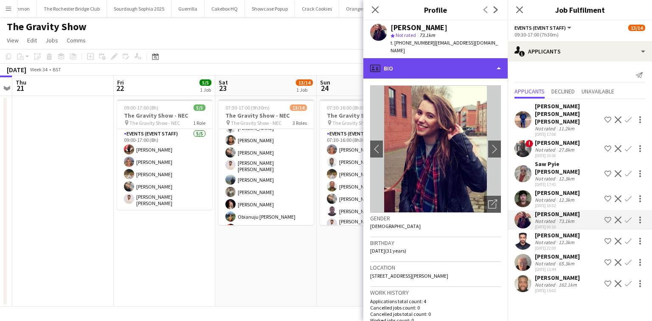
click div "profile Bio"
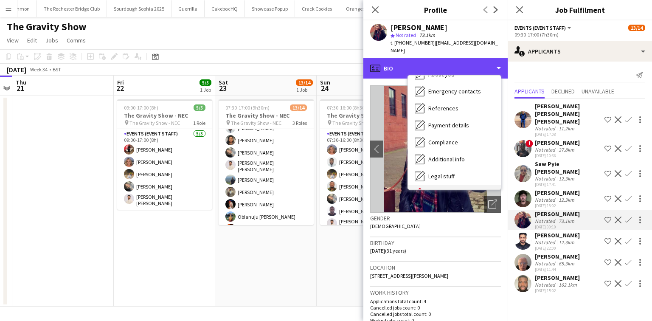
scroll to position [114, 0]
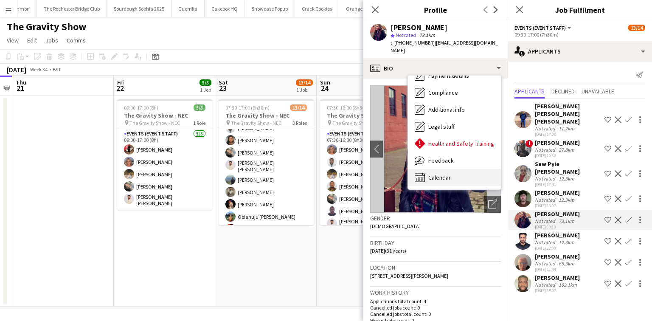
click div "Calendar Calendar"
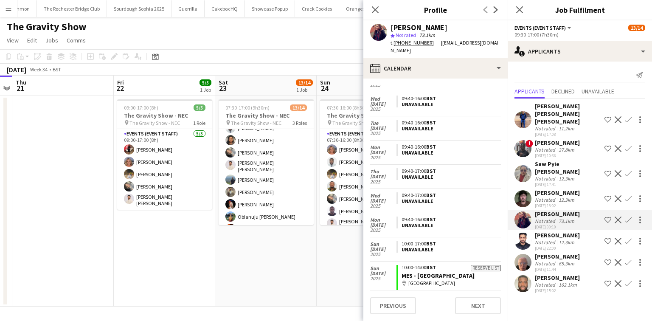
scroll to position [111, 0]
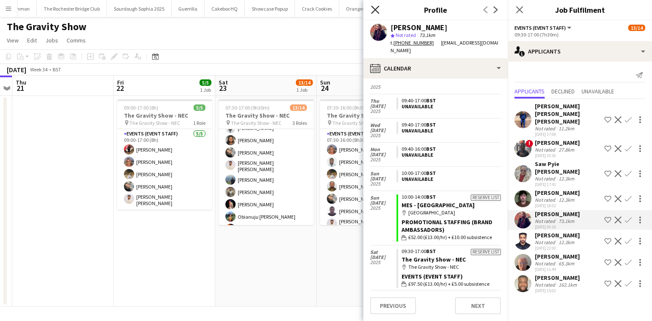
click icon
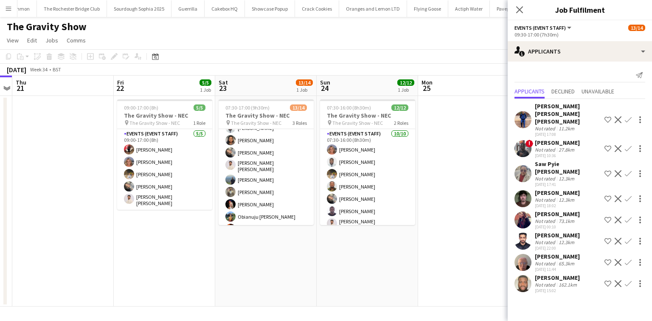
click app-user-avatar
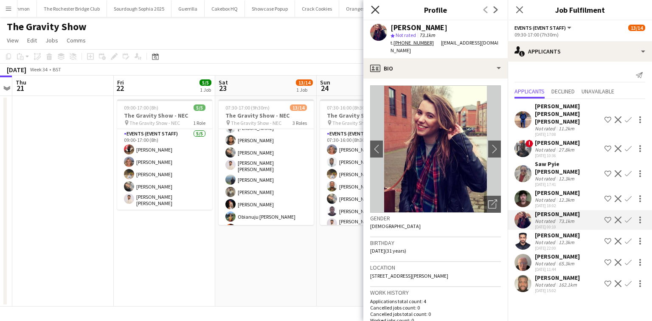
click icon "Close pop-in"
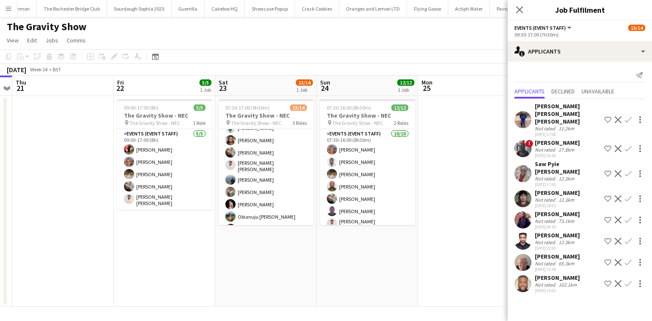
click app-user-avatar
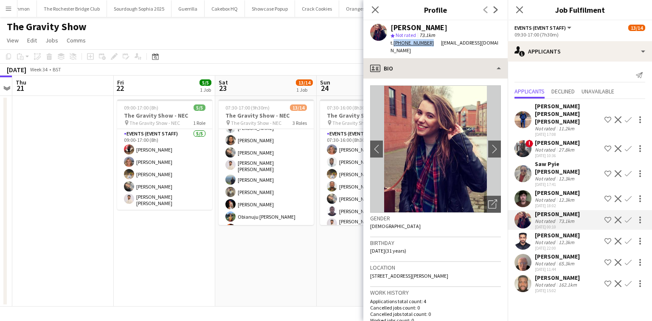
drag, startPoint x: 394, startPoint y: 43, endPoint x: 459, endPoint y: 58, distance: 66.2
click div "t. +4407422541762"
copy link "+4407422541762"
click icon
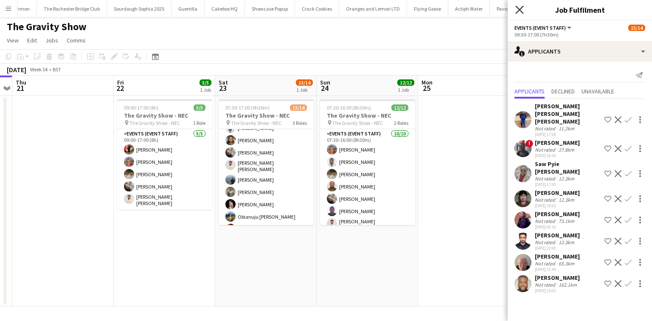
click icon "Close pop-in"
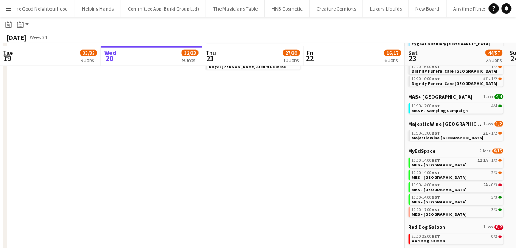
scroll to position [229, 0]
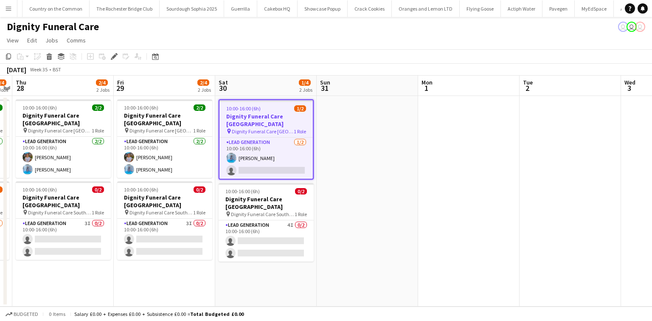
scroll to position [0, 3107]
click at [290, 145] on app-card-role "Lead Generation [DATE] 10:00-16:00 (6h) [PERSON_NAME] single-neutral-actions" at bounding box center [266, 158] width 93 height 41
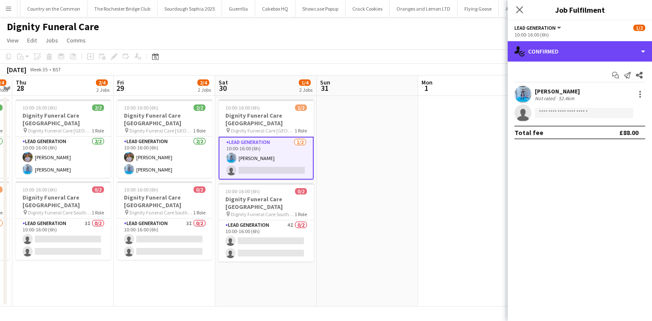
drag, startPoint x: 558, startPoint y: 51, endPoint x: 566, endPoint y: 65, distance: 16.3
click at [564, 62] on div "single-neutral-actions-check-2 Confirmed single-neutral-actions-check-2 Confirm…" at bounding box center [580, 181] width 144 height 280
click at [614, 48] on div "single-neutral-actions-check-2 Confirmed" at bounding box center [580, 51] width 144 height 20
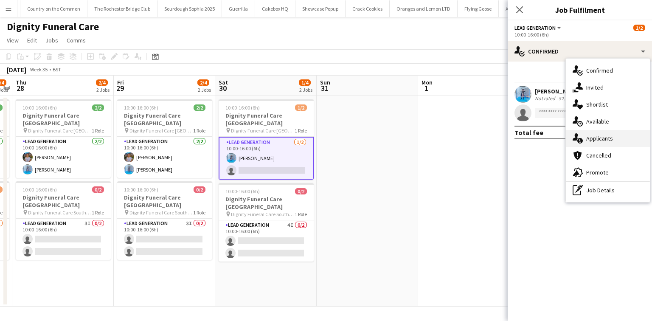
click at [619, 131] on div "single-neutral-actions-information Applicants" at bounding box center [608, 138] width 84 height 17
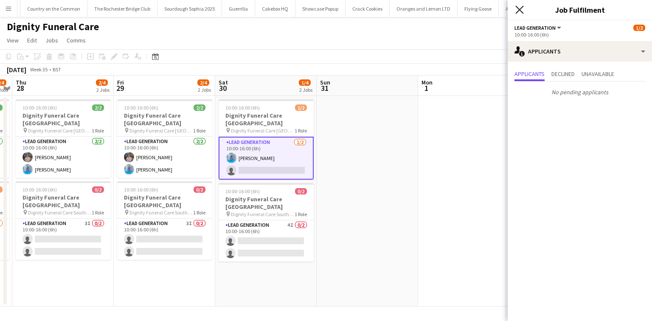
click at [518, 6] on icon "Close pop-in" at bounding box center [520, 10] width 8 height 8
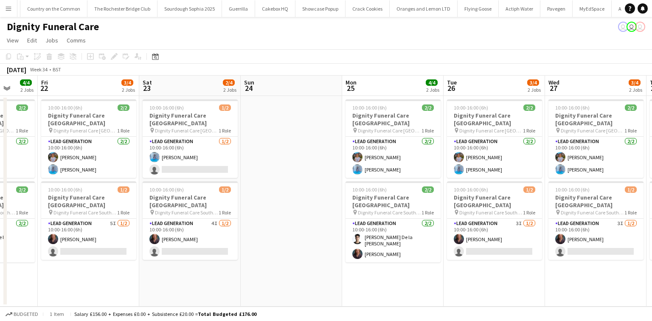
scroll to position [0, 266]
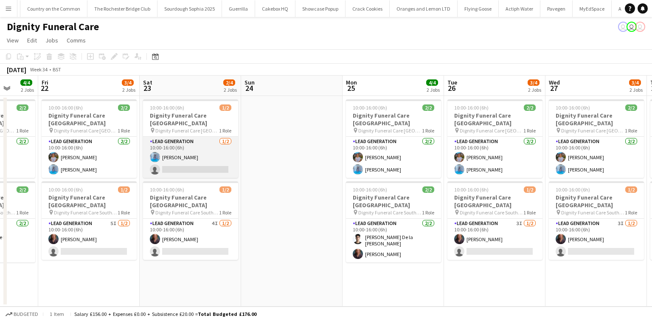
click at [231, 146] on app-card-role "Lead Generation [DATE] 10:00-16:00 (6h) [PERSON_NAME] single-neutral-actions" at bounding box center [190, 157] width 95 height 41
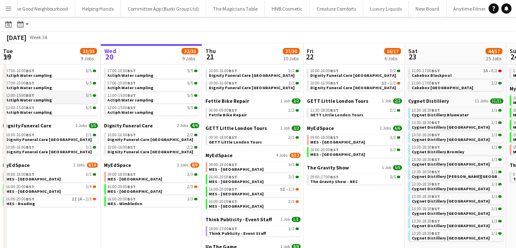
scroll to position [41, 0]
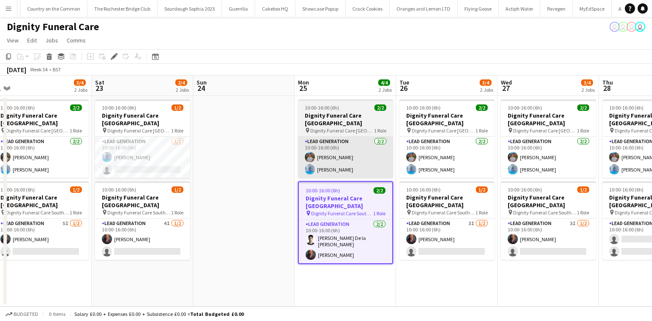
scroll to position [0, 213]
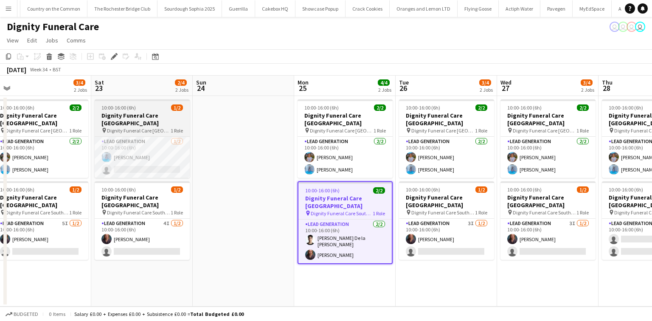
click at [162, 127] on span "Dignity Funeral Care [GEOGRAPHIC_DATA]" at bounding box center [139, 130] width 64 height 6
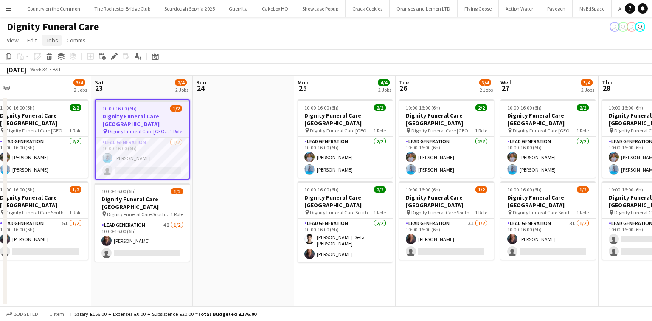
click at [47, 38] on span "Jobs" at bounding box center [51, 41] width 13 height 8
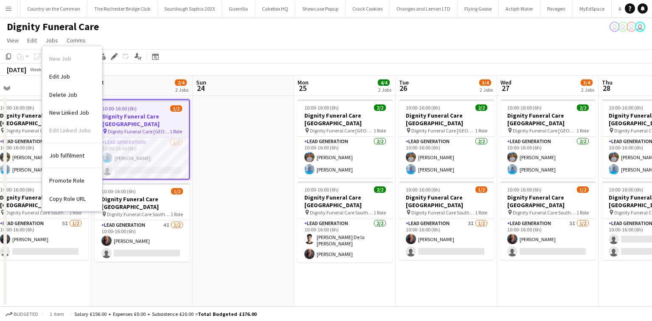
drag, startPoint x: 76, startPoint y: 71, endPoint x: 256, endPoint y: 86, distance: 181.1
click at [76, 72] on link "Edit Job" at bounding box center [71, 77] width 59 height 18
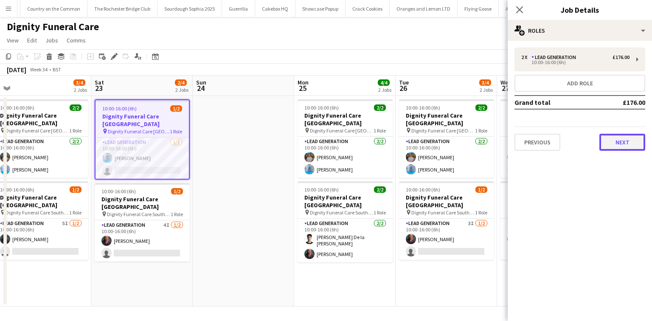
click at [629, 144] on button "Next" at bounding box center [623, 142] width 46 height 17
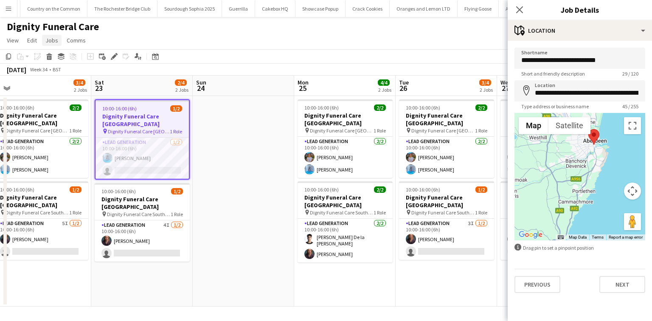
click at [57, 42] on link "Jobs" at bounding box center [52, 40] width 20 height 11
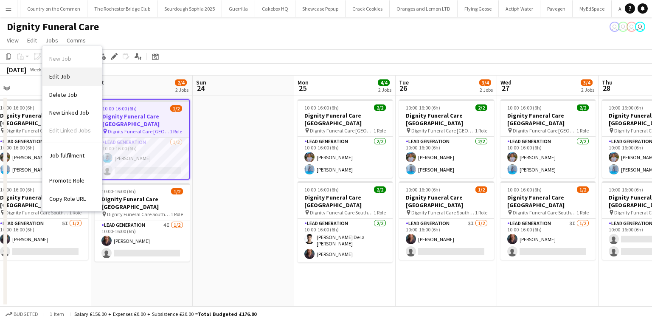
click at [63, 77] on span "Edit Job" at bounding box center [59, 77] width 21 height 8
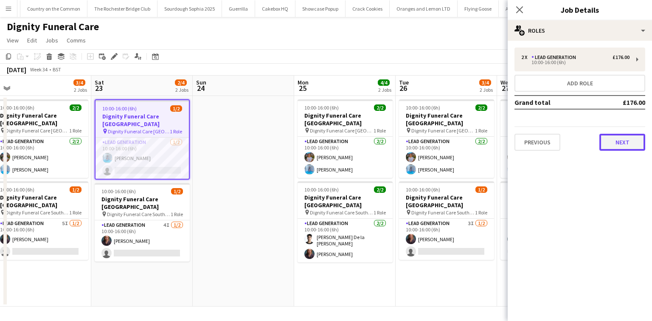
click at [620, 142] on button "Next" at bounding box center [623, 142] width 46 height 17
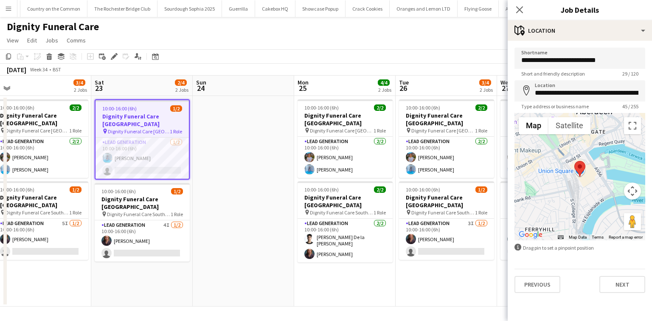
click at [537, 293] on div "**********" at bounding box center [580, 170] width 144 height 259
click at [538, 288] on button "Previous" at bounding box center [538, 284] width 46 height 17
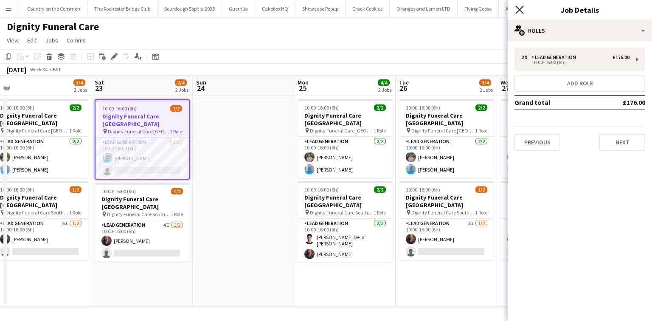
click at [522, 10] on icon "Close pop-in" at bounding box center [520, 10] width 8 height 8
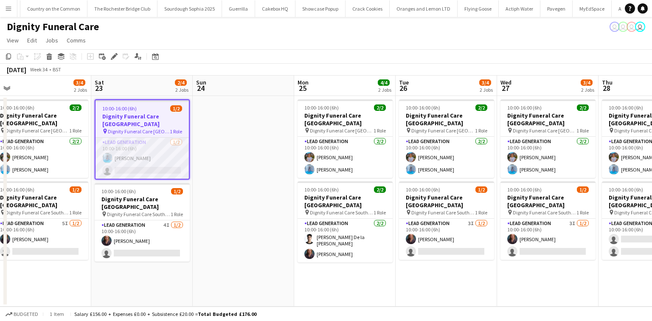
click at [172, 161] on app-card-role "Lead Generation [DATE] 10:00-16:00 (6h) [PERSON_NAME] single-neutral-actions" at bounding box center [142, 158] width 93 height 41
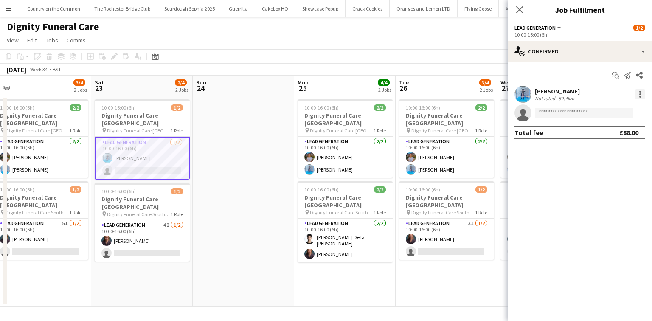
click at [637, 91] on div at bounding box center [640, 94] width 10 height 10
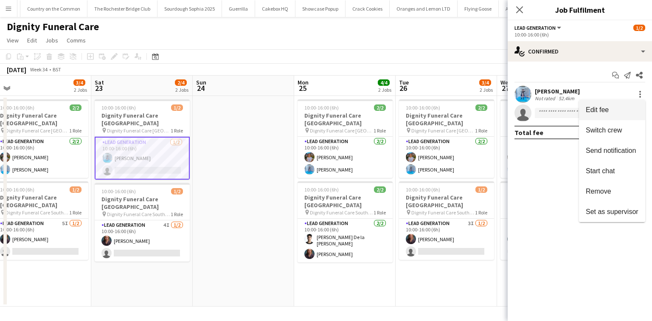
click at [600, 110] on span "Edit fee" at bounding box center [597, 109] width 23 height 7
